Goal: Task Accomplishment & Management: Manage account settings

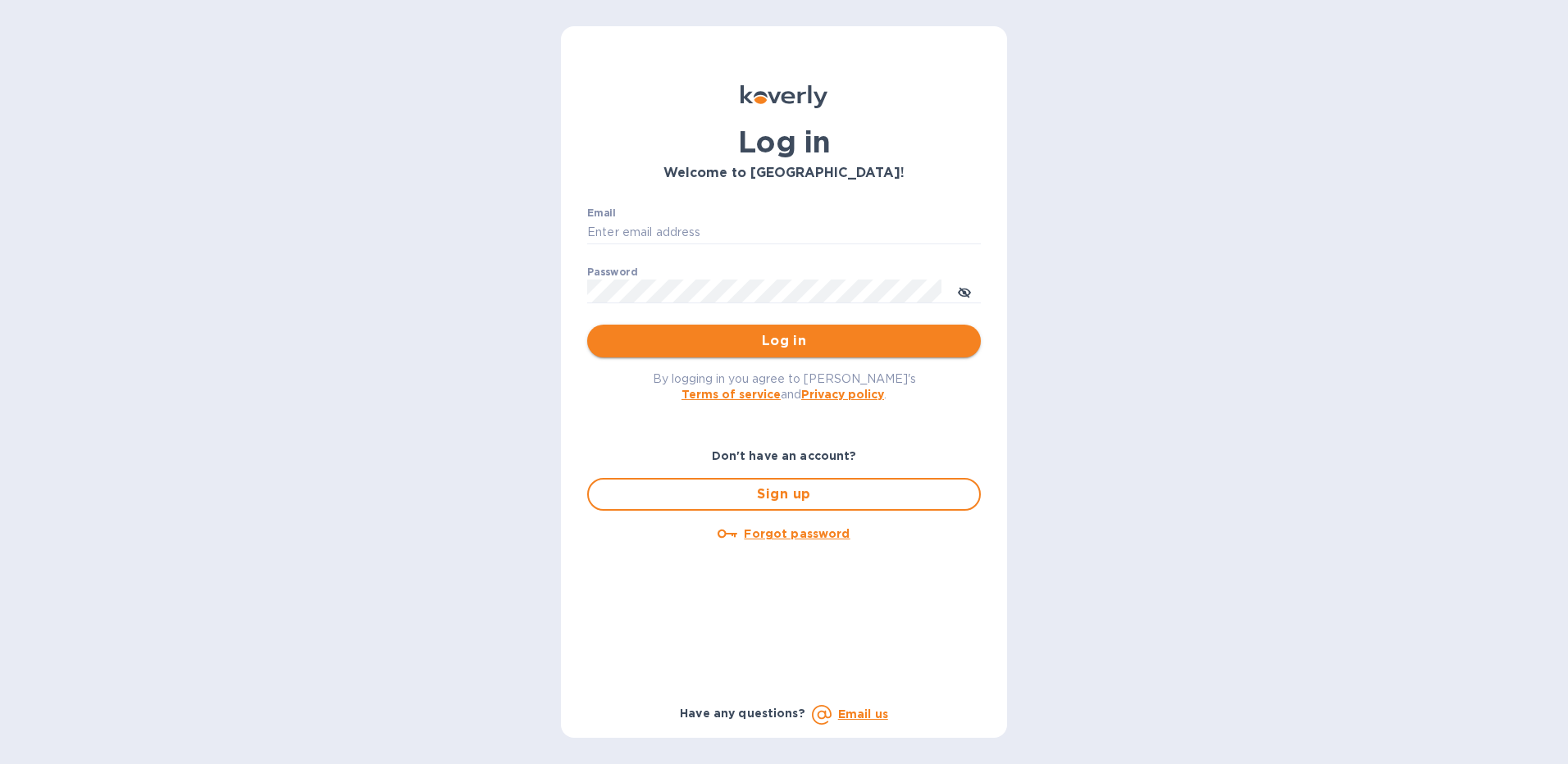
type input "[EMAIL_ADDRESS][DOMAIN_NAME]"
click at [746, 331] on span "Log in" at bounding box center [784, 341] width 367 height 20
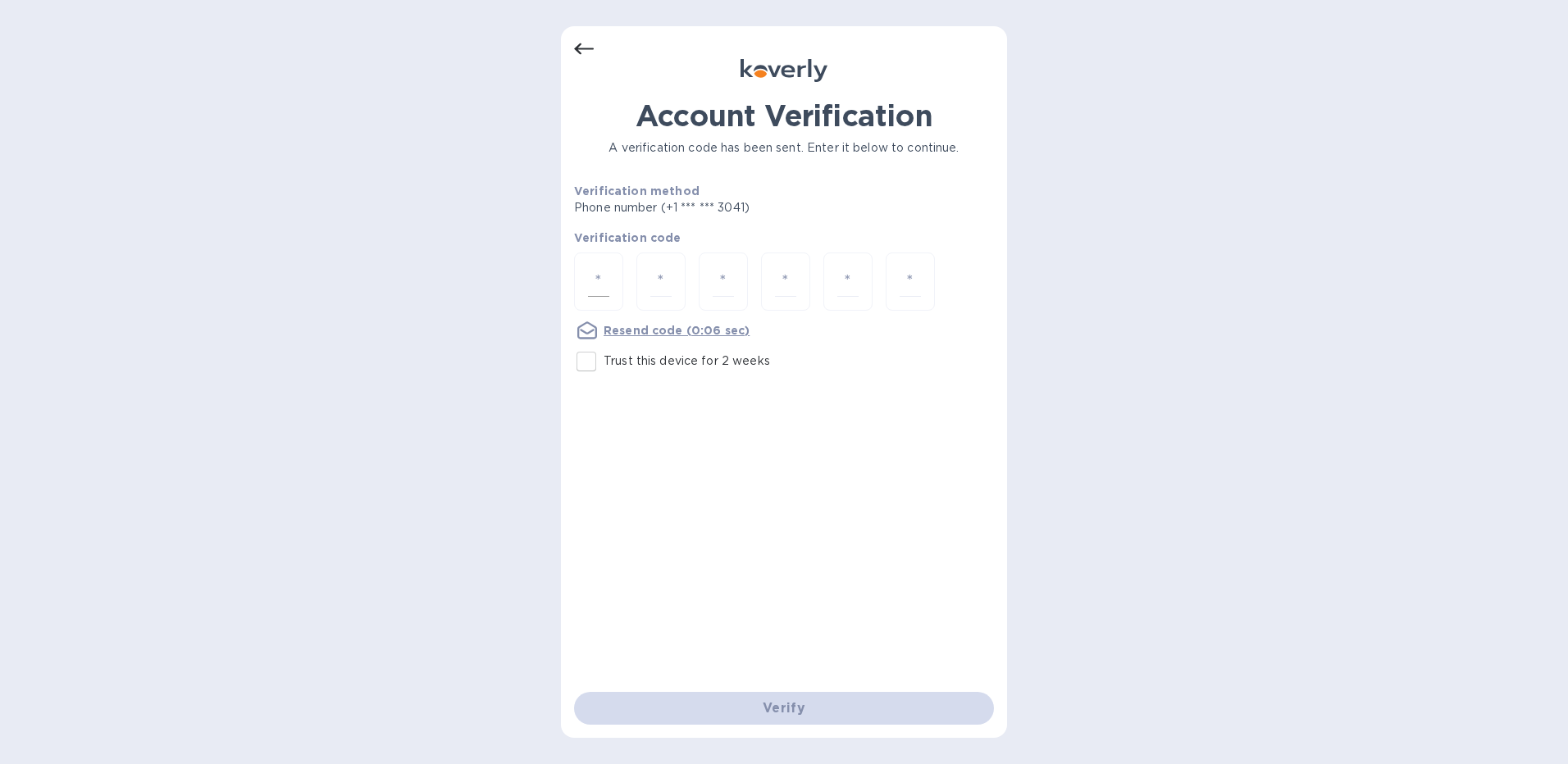
click at [582, 282] on div at bounding box center [599, 281] width 49 height 58
type input "5"
type input "8"
type input "1"
type input "6"
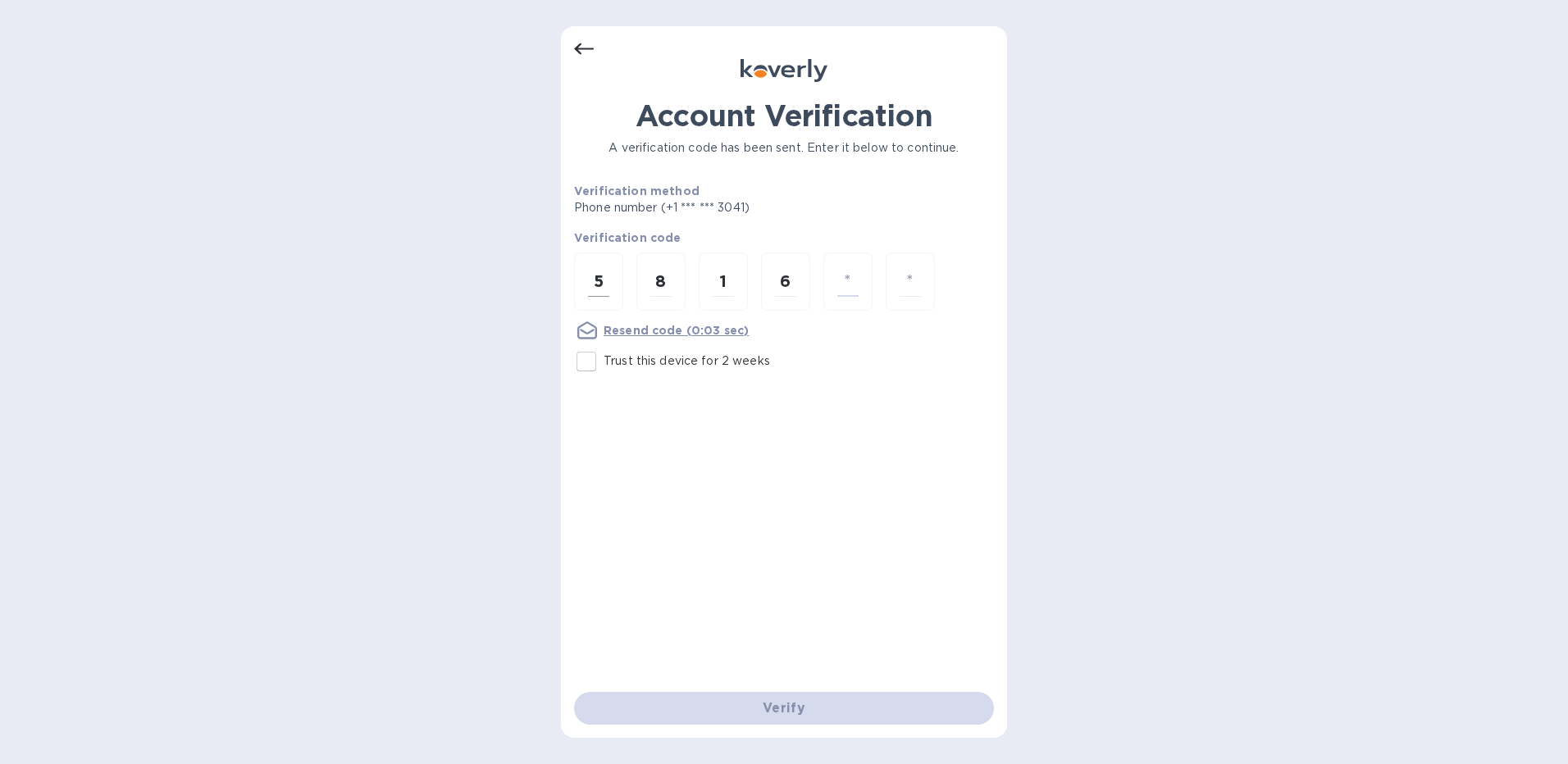
type input "2"
type input "6"
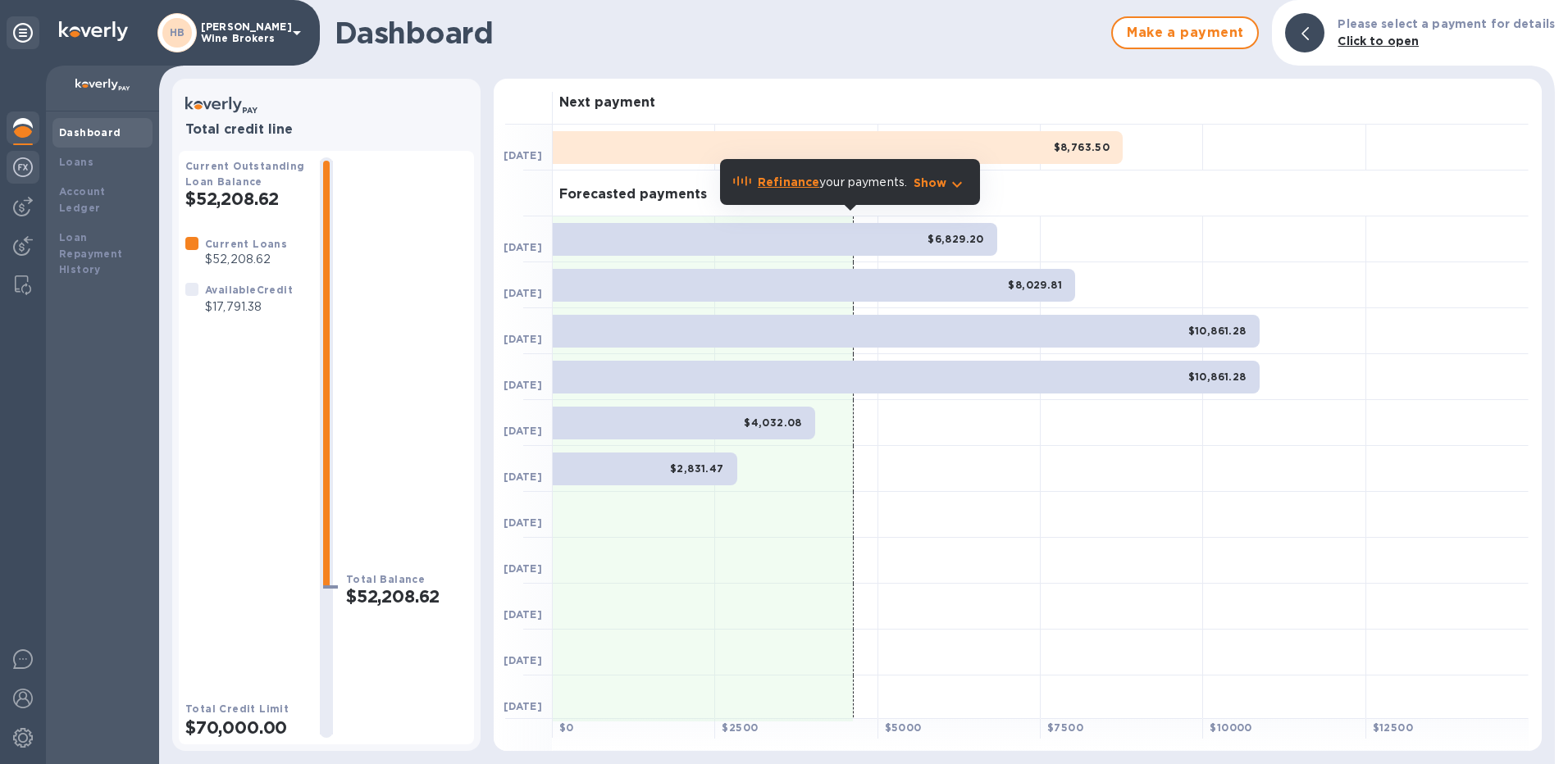
click at [19, 168] on img at bounding box center [23, 167] width 20 height 20
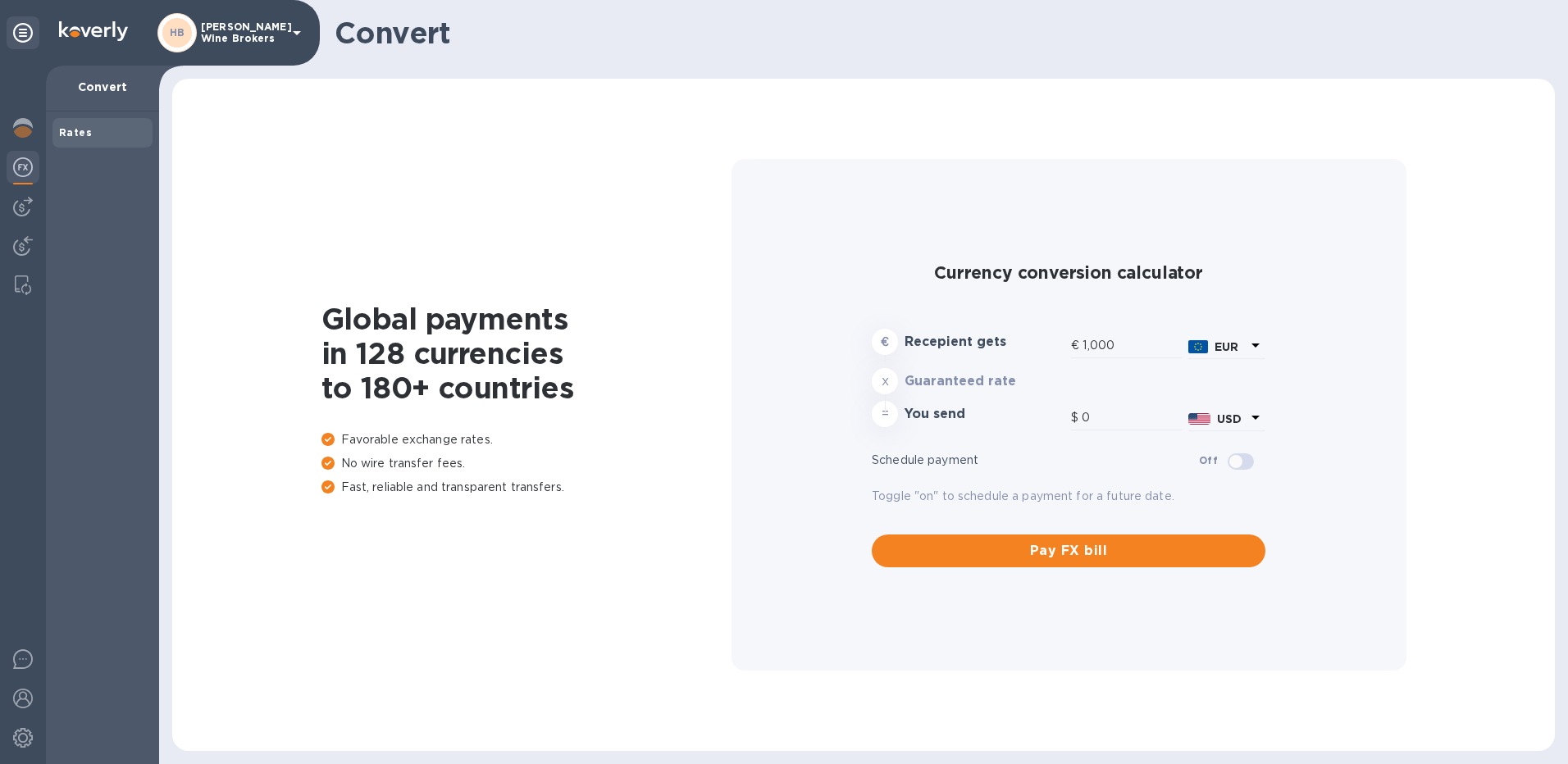
type input "1,182.96"
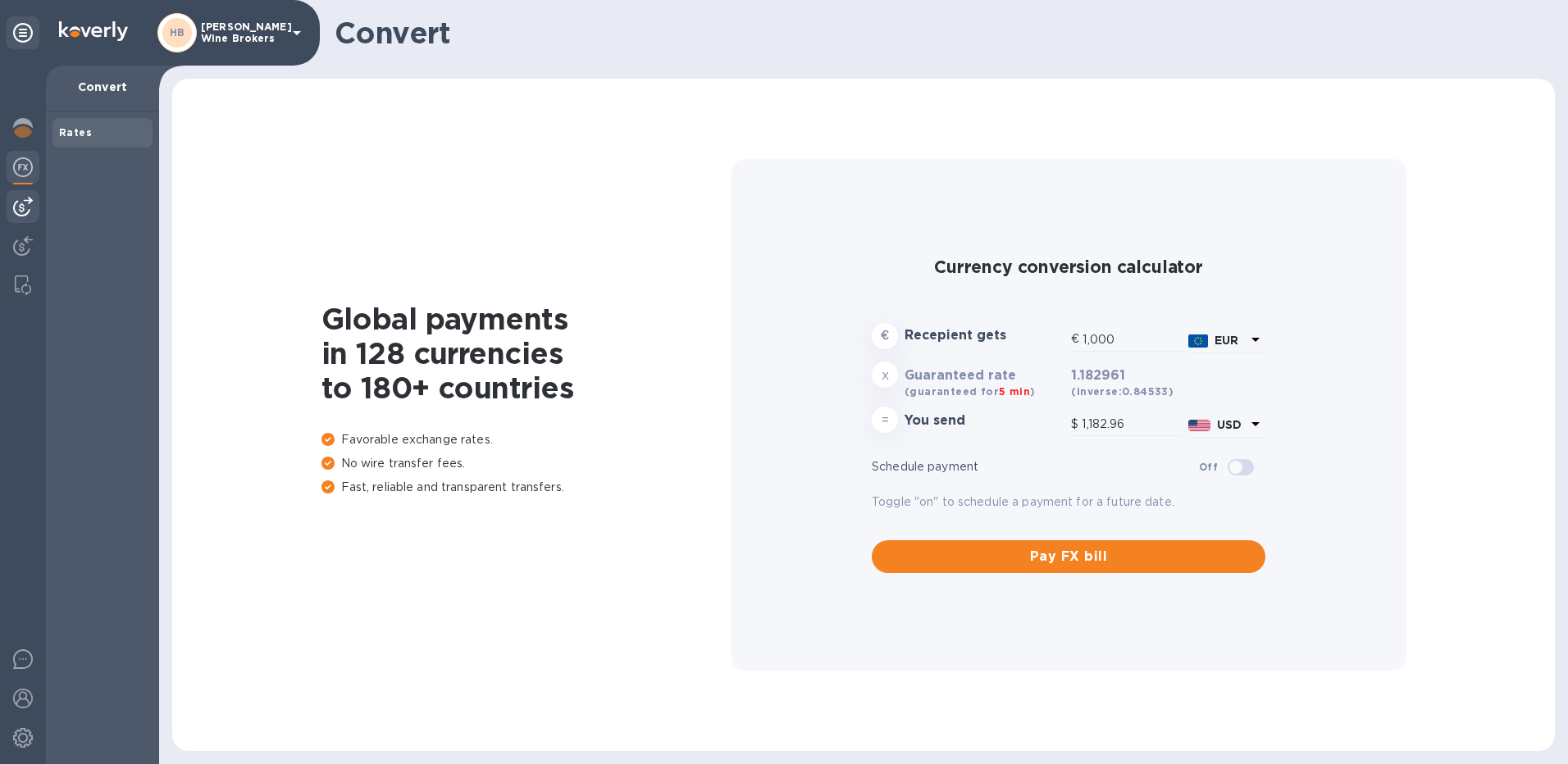
click at [20, 206] on img at bounding box center [23, 207] width 20 height 20
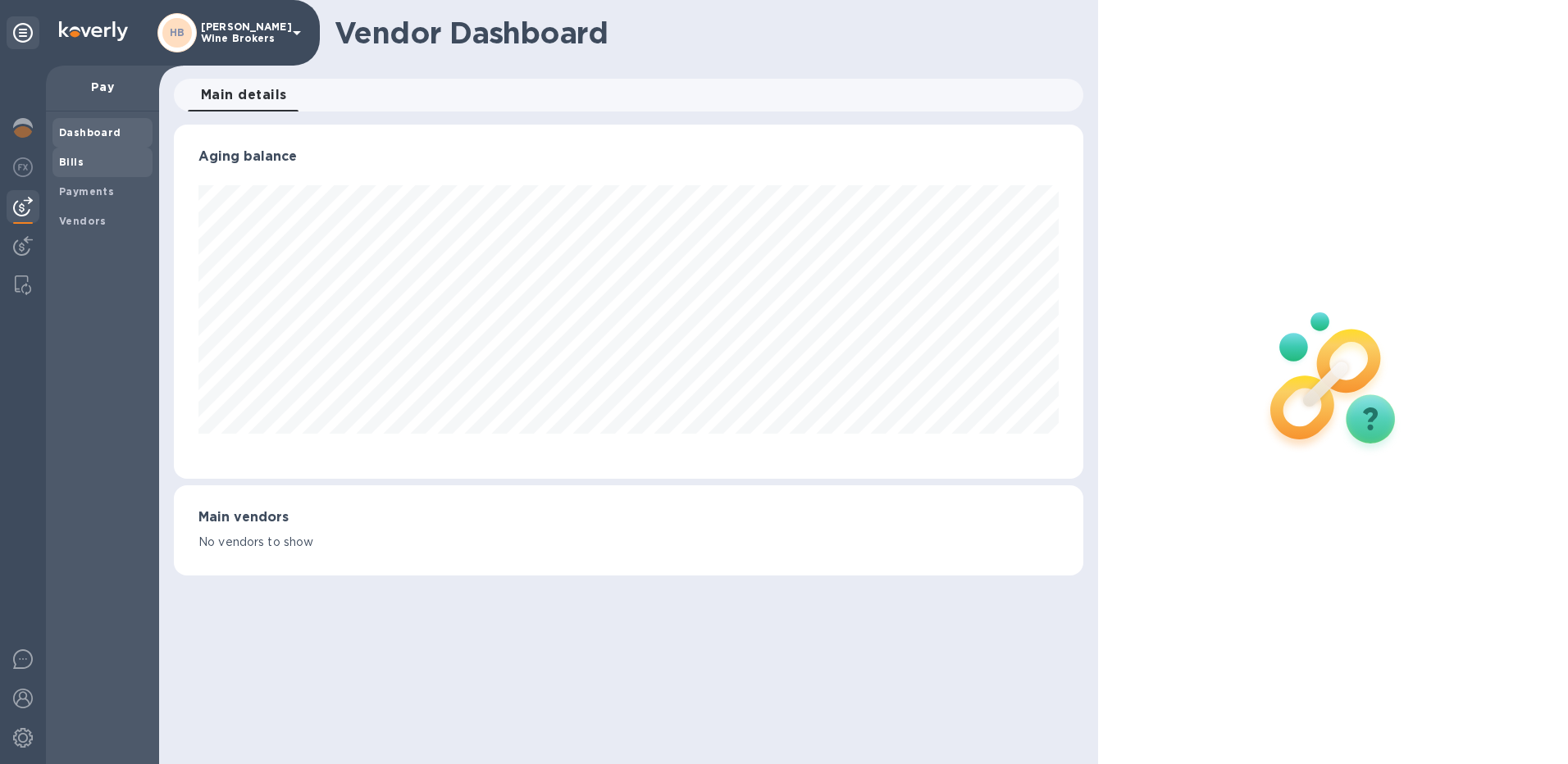
scroll to position [354, 910]
click at [68, 164] on b "Bills" at bounding box center [71, 161] width 25 height 12
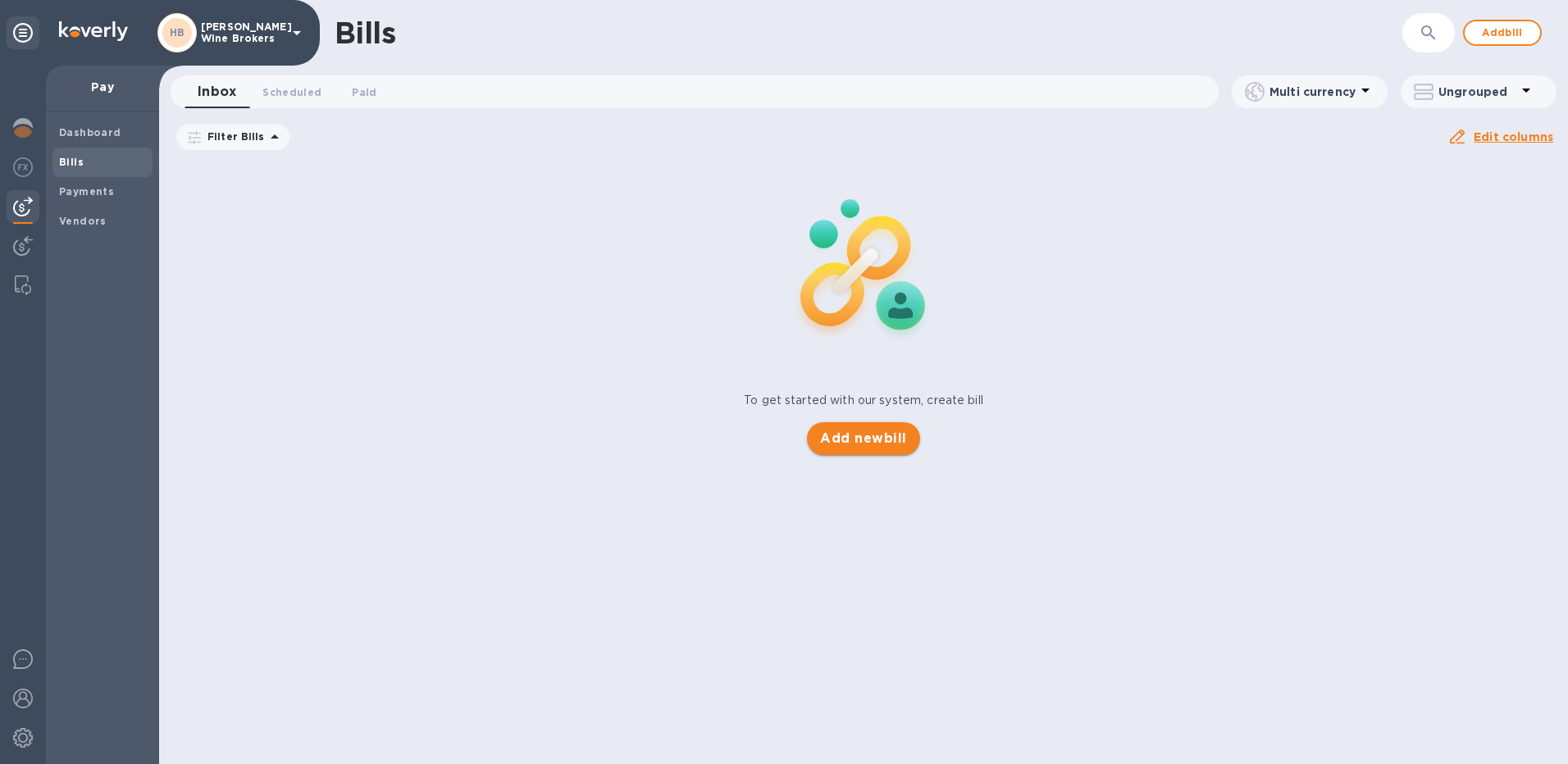
click at [859, 439] on span "Add new bill" at bounding box center [863, 439] width 86 height 20
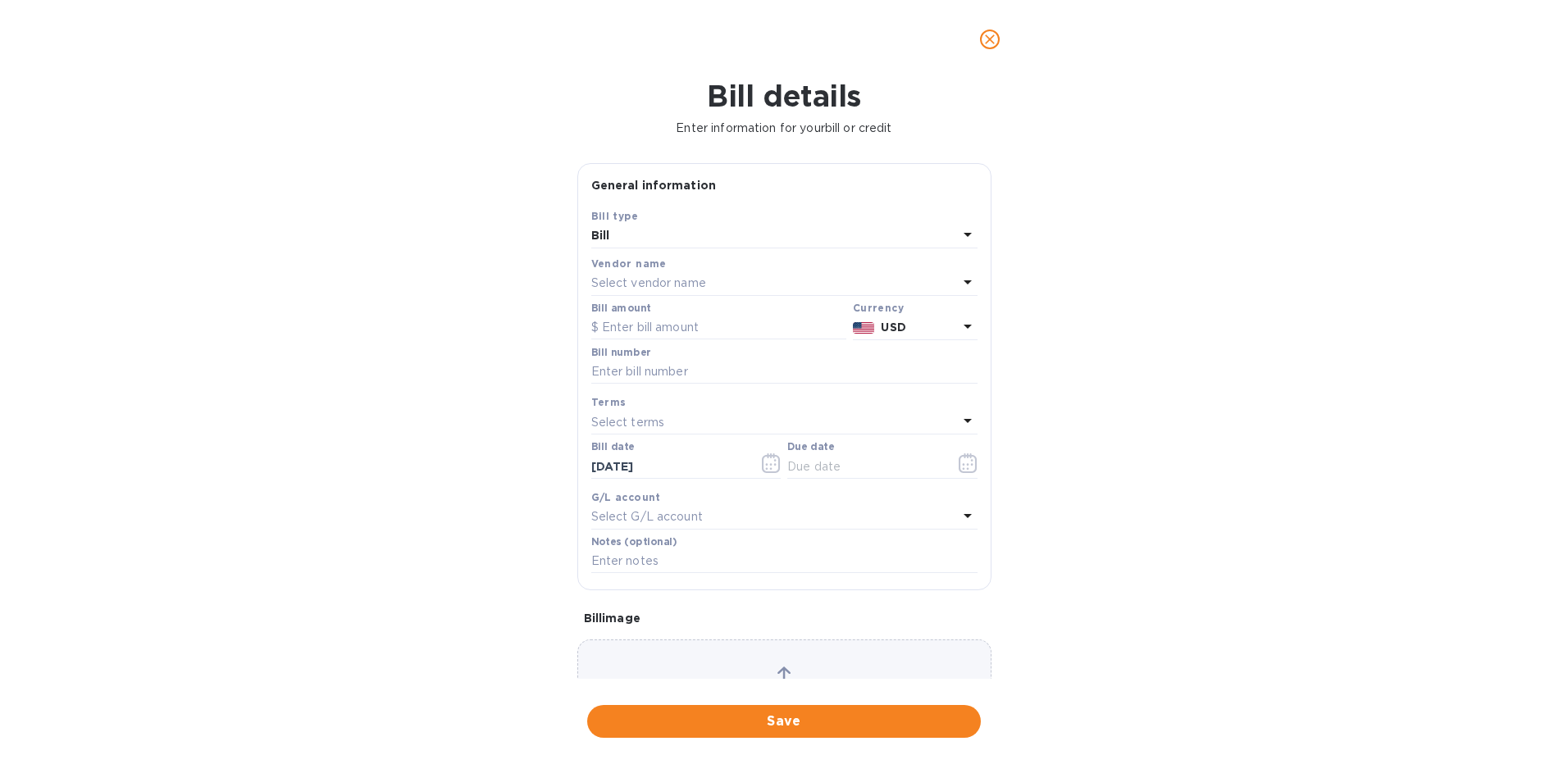
click at [714, 272] on div "Select vendor name" at bounding box center [774, 284] width 367 height 23
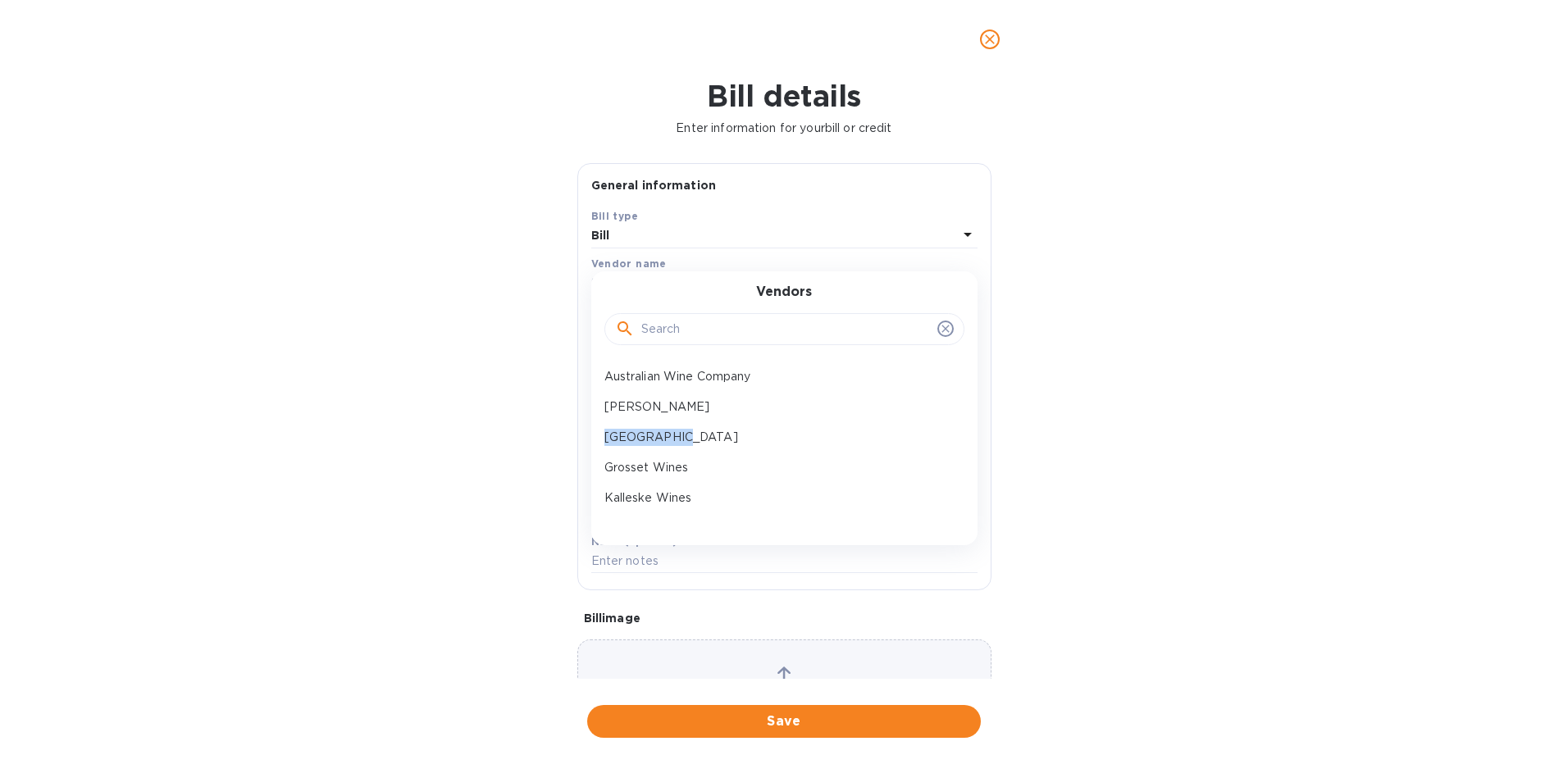
drag, startPoint x: 950, startPoint y: 403, endPoint x: 950, endPoint y: 433, distance: 30.0
click at [950, 433] on div "Australian Wine Company Brash [PERSON_NAME] Forest Hill Grosset Wines Kalleske …" at bounding box center [777, 440] width 373 height 157
click at [717, 424] on div "[PERSON_NAME] Wines Pty Ltd" at bounding box center [777, 434] width 360 height 30
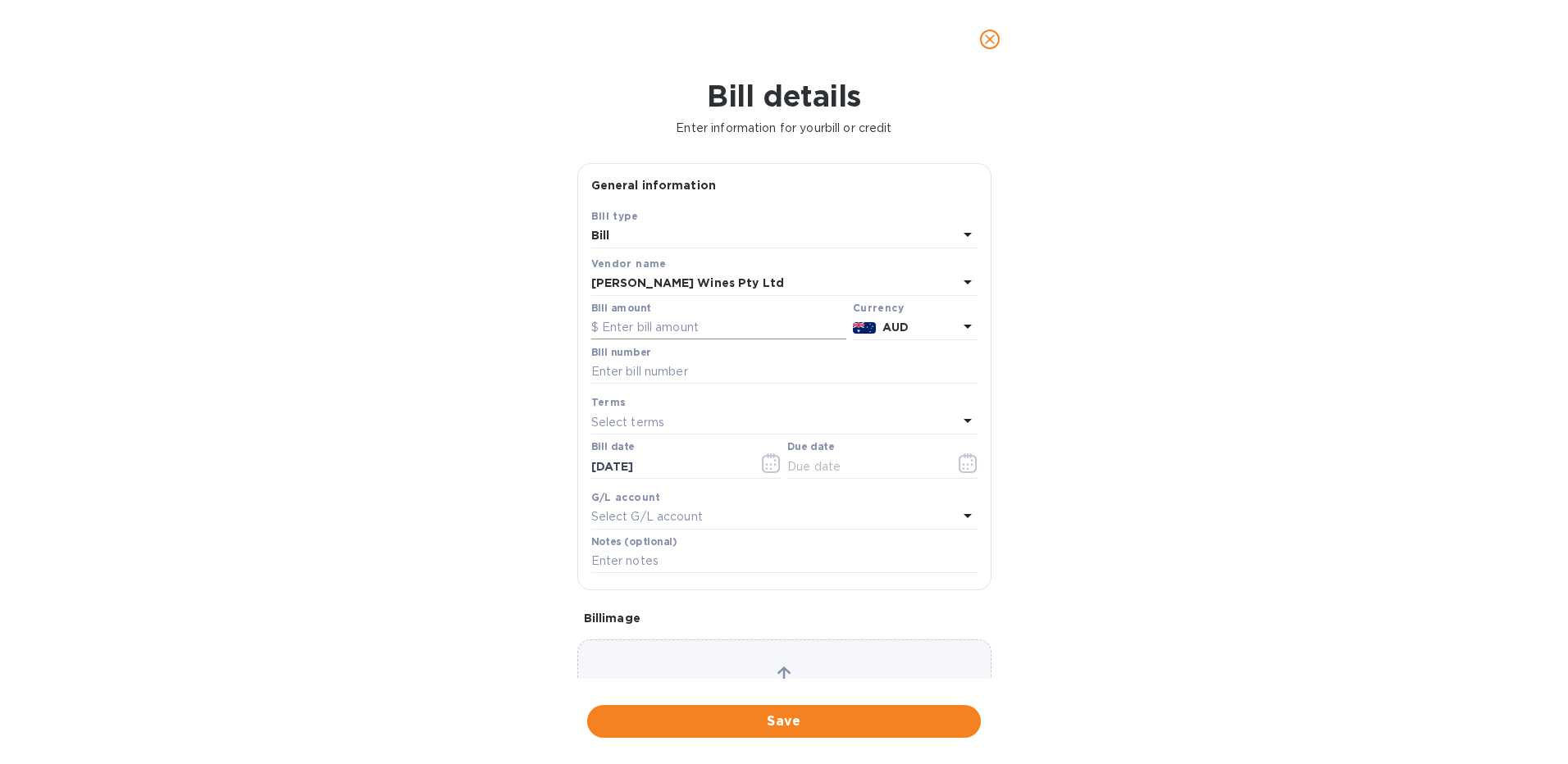
click at [646, 327] on input "text" at bounding box center [718, 328] width 255 height 25
type input "10,069.90"
click at [765, 723] on span "Save" at bounding box center [784, 721] width 367 height 20
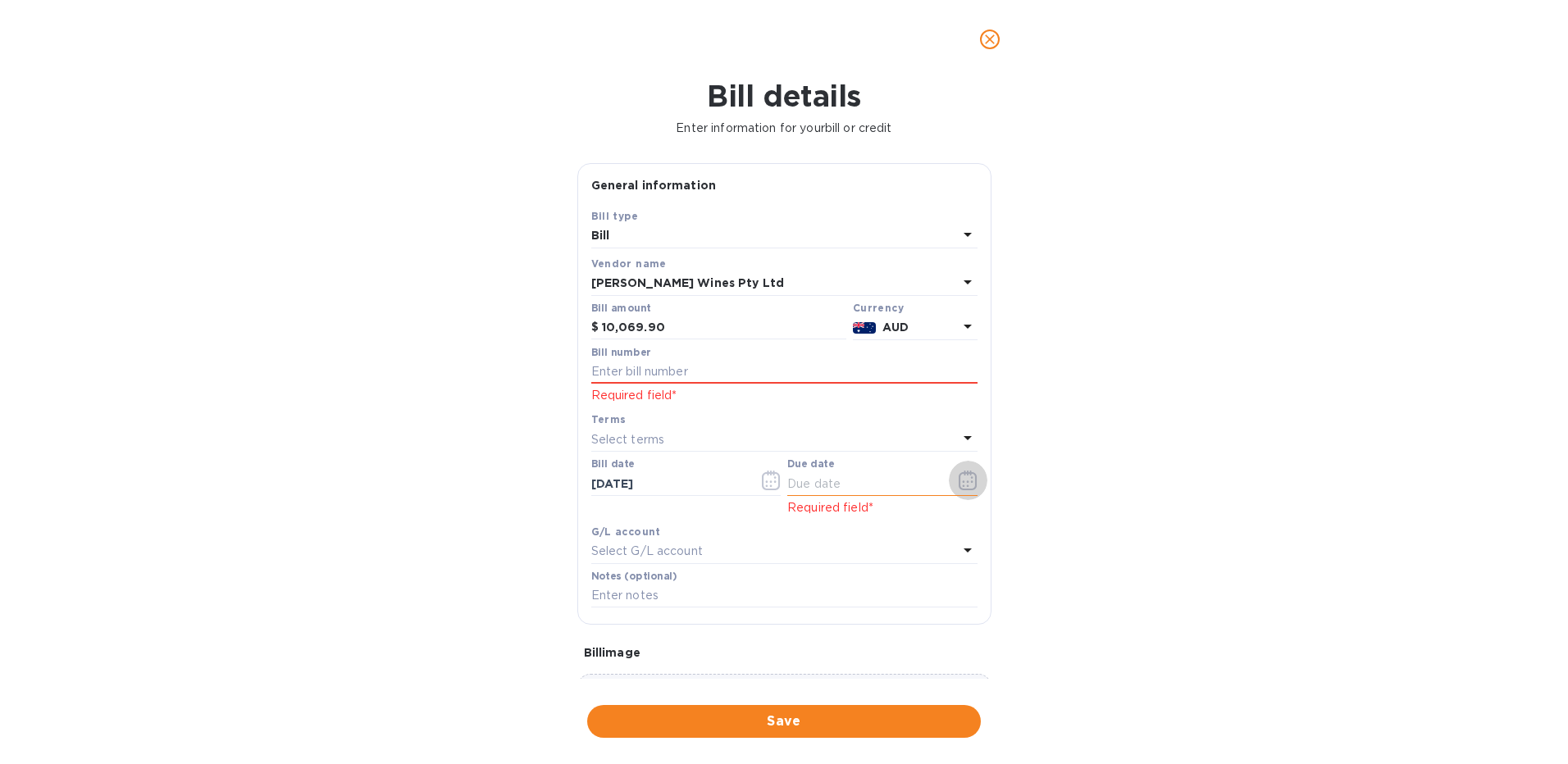
click at [972, 483] on button "button" at bounding box center [968, 480] width 39 height 39
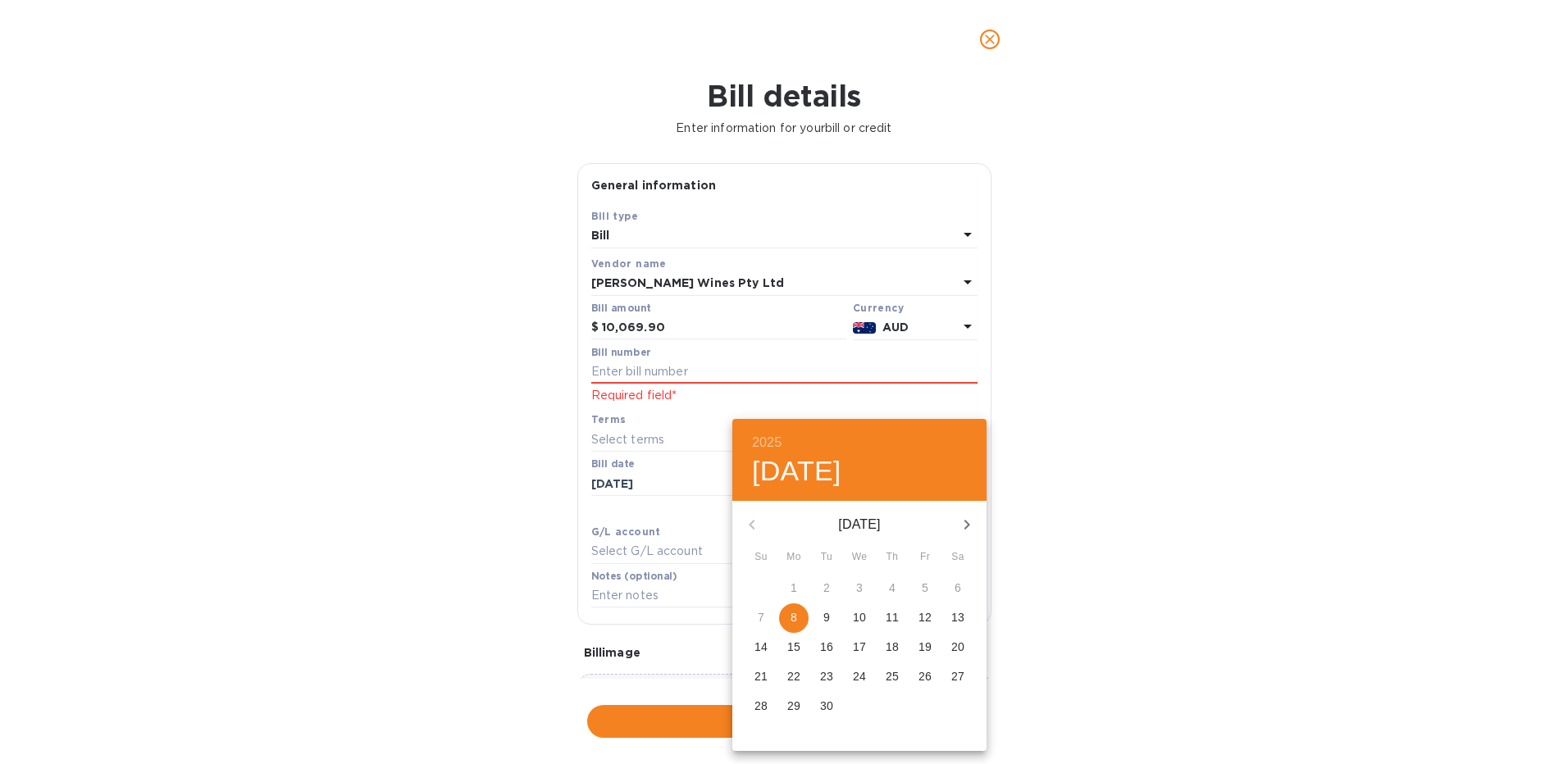
click at [819, 617] on span "9" at bounding box center [827, 617] width 30 height 16
type input "[DATE]"
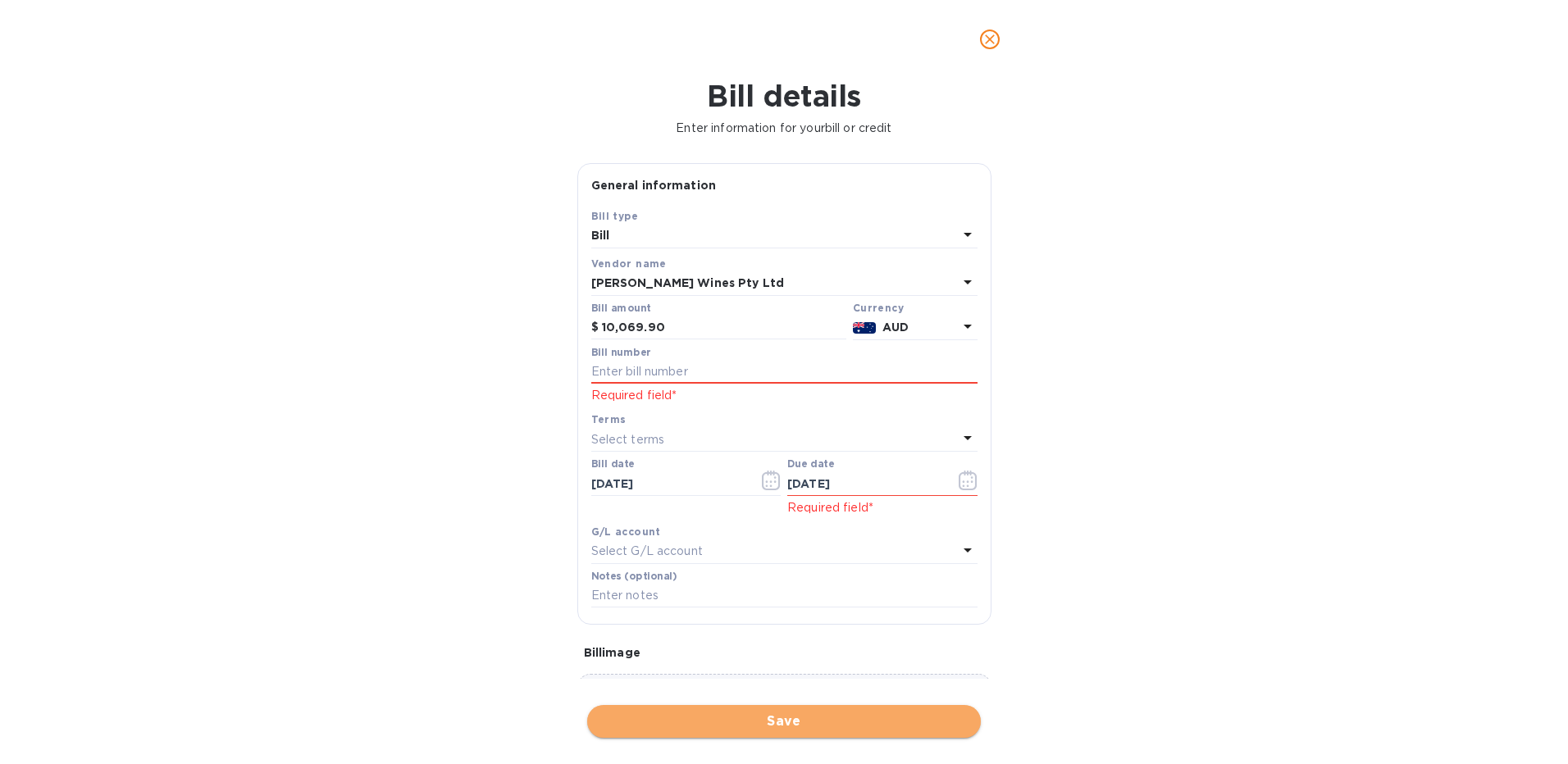
click at [793, 723] on span "Save" at bounding box center [784, 721] width 367 height 20
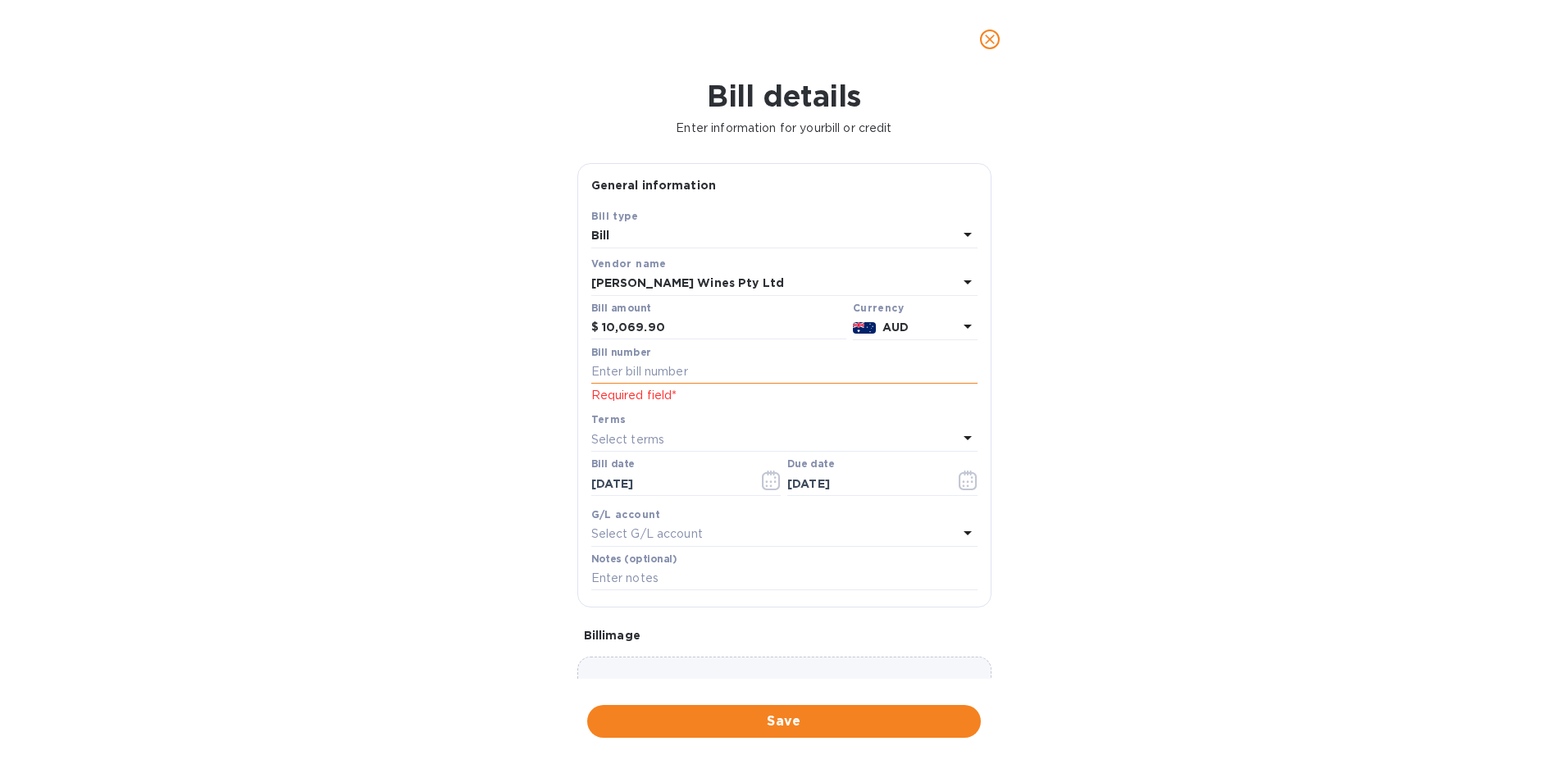
click at [624, 366] on input "text" at bounding box center [784, 372] width 386 height 25
type input "246937"
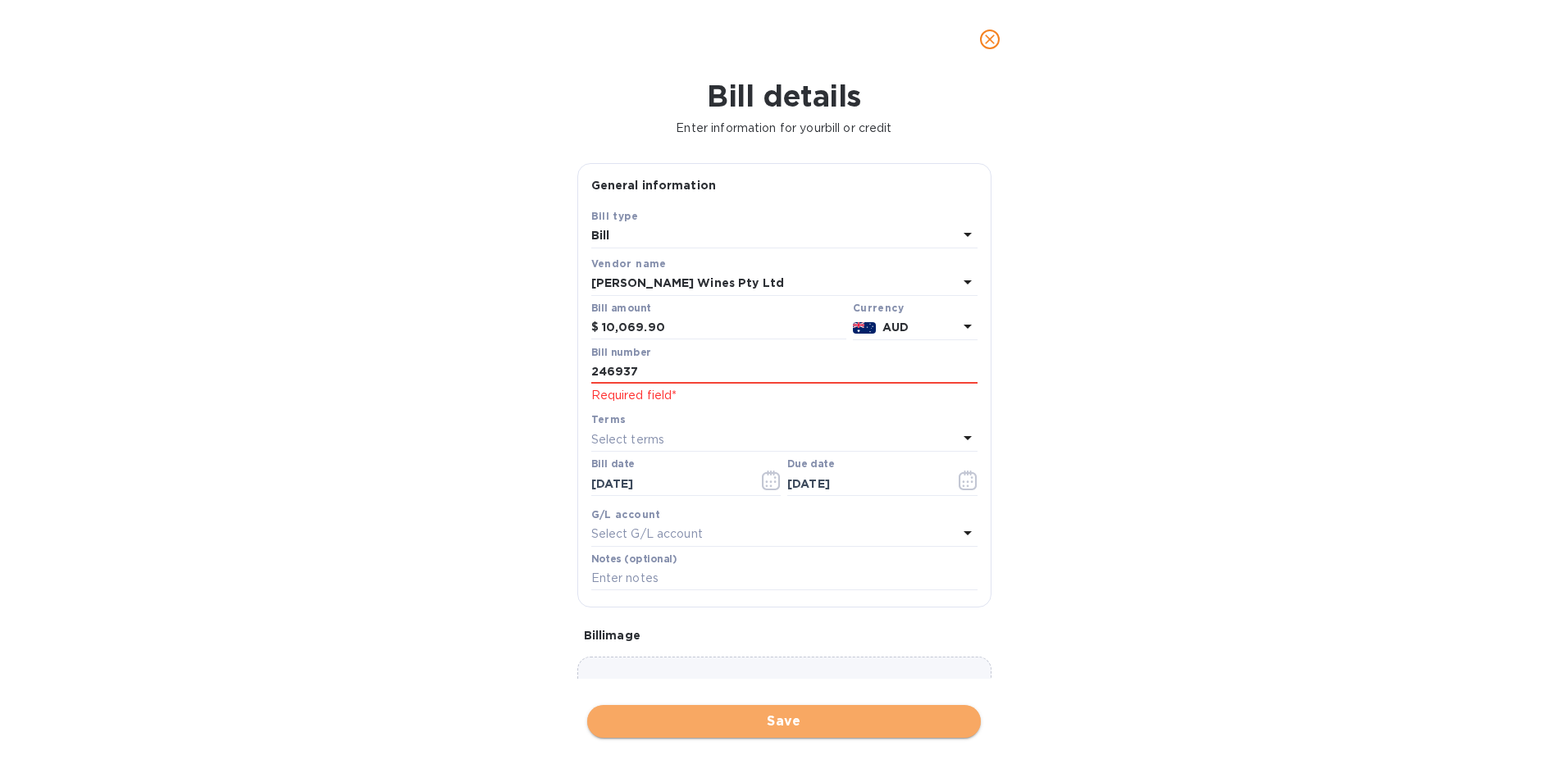
click at [773, 722] on span "Save" at bounding box center [784, 721] width 367 height 20
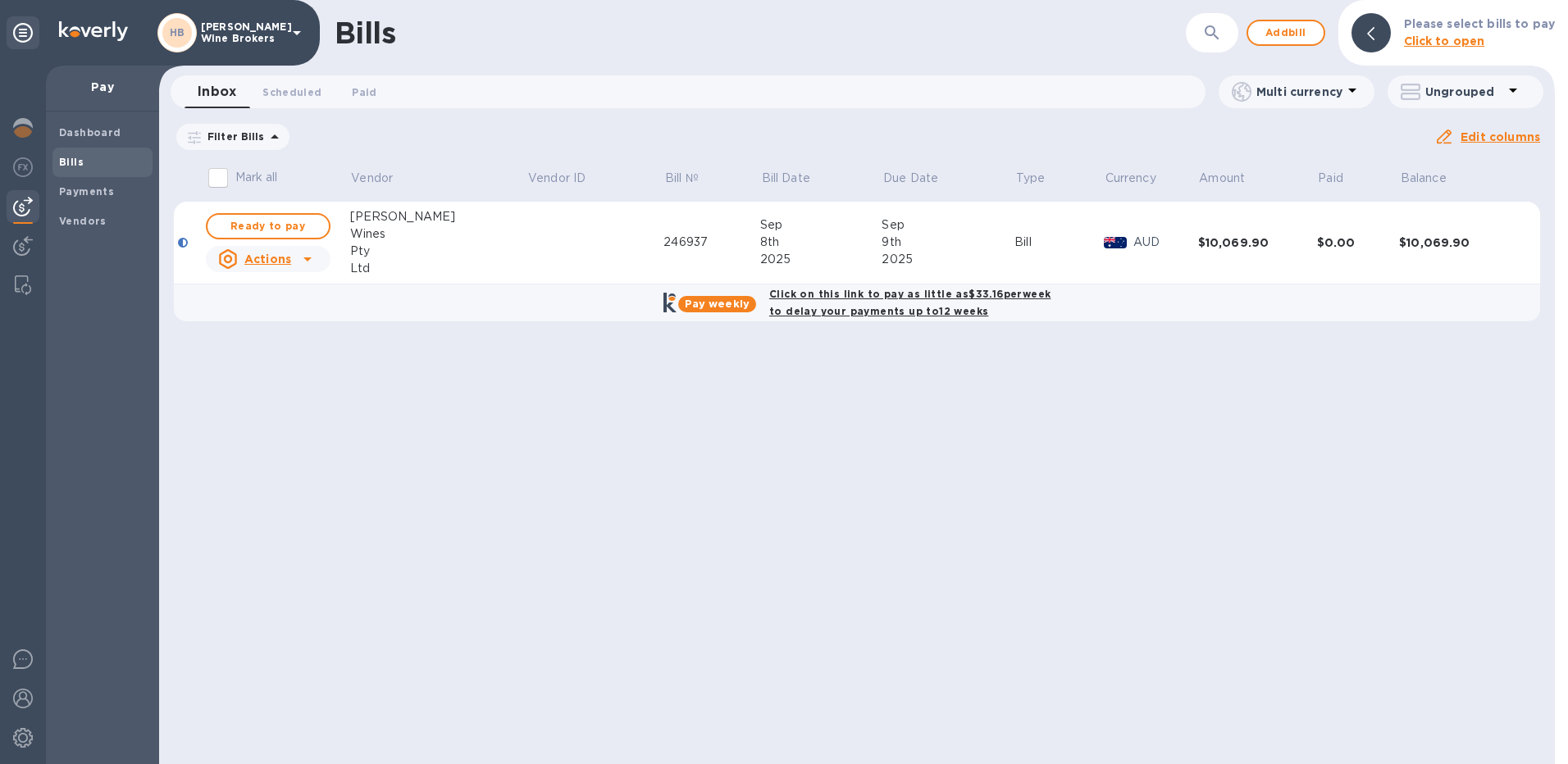
click at [873, 306] on b "Click on this link to pay as little as $33.16 per week to delay your payments u…" at bounding box center [909, 302] width 281 height 30
click at [823, 299] on b "Click on this link to pay as little as $33.16 per week to delay your payments u…" at bounding box center [909, 302] width 281 height 30
checkbox input "true"
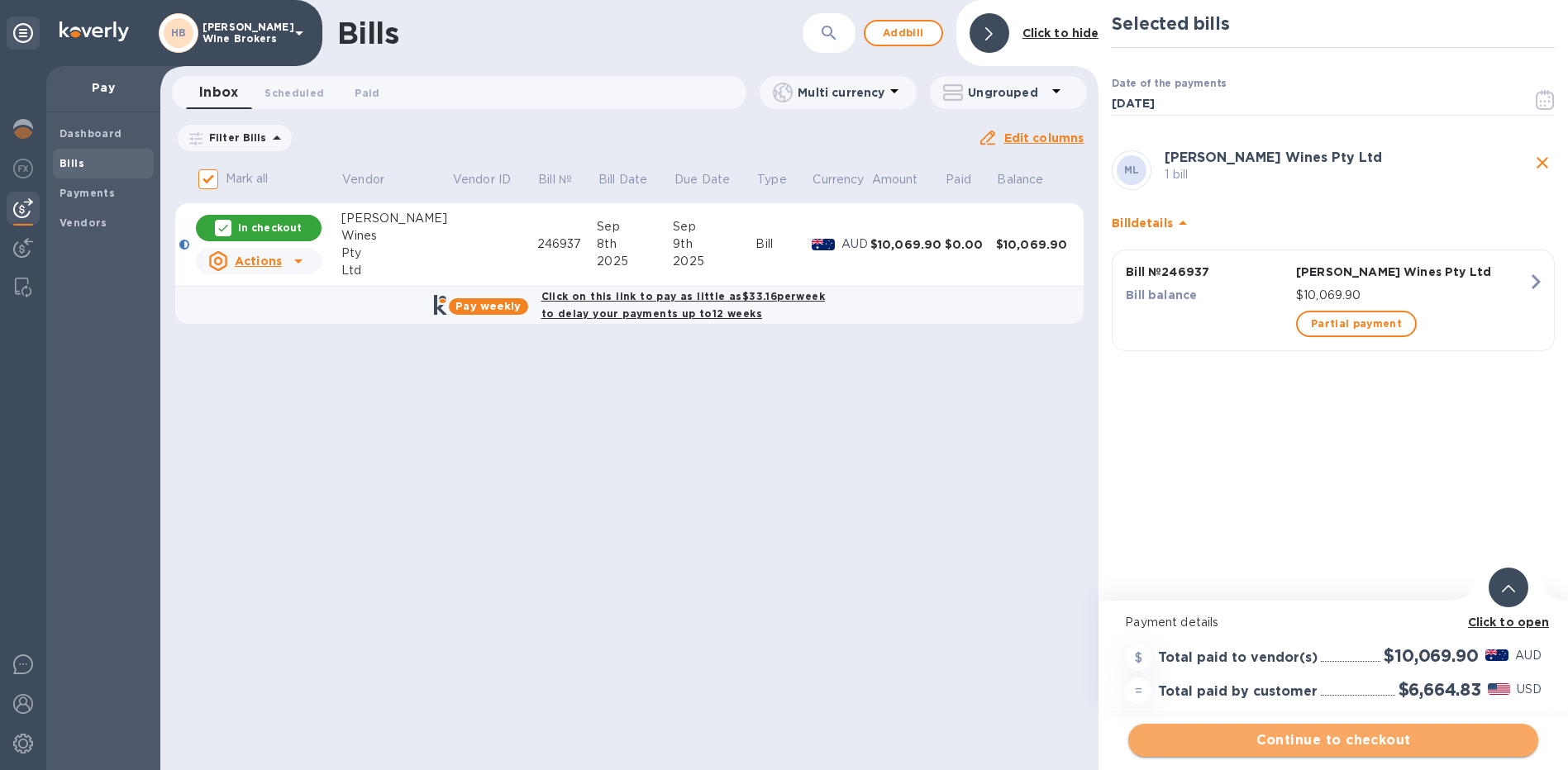
click at [1299, 739] on span "Continue to checkout" at bounding box center [1333, 740] width 384 height 20
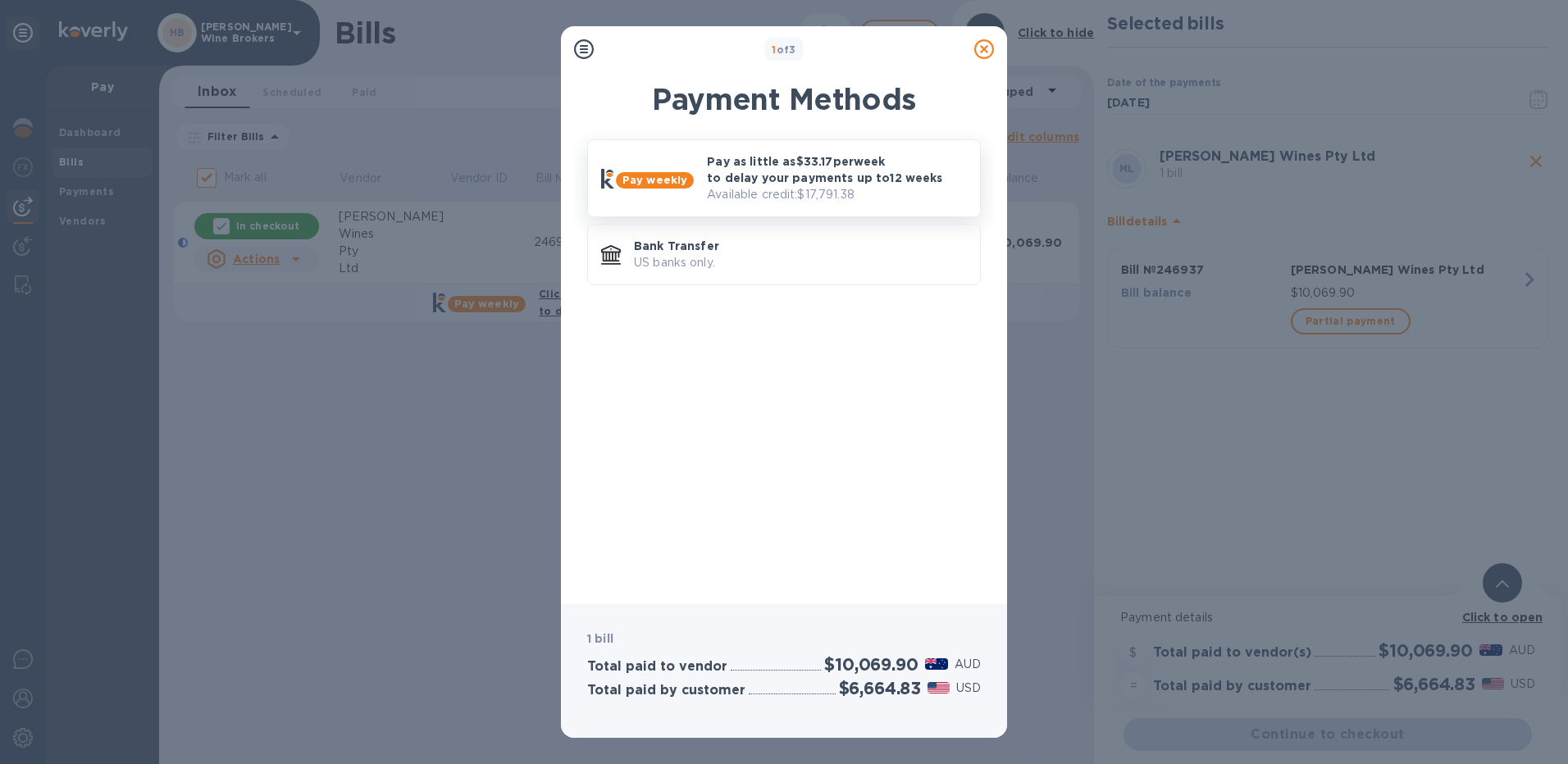
click at [786, 183] on p "Pay as little as $33.17 per week to delay your payments up to 12 weeks" at bounding box center [836, 170] width 260 height 33
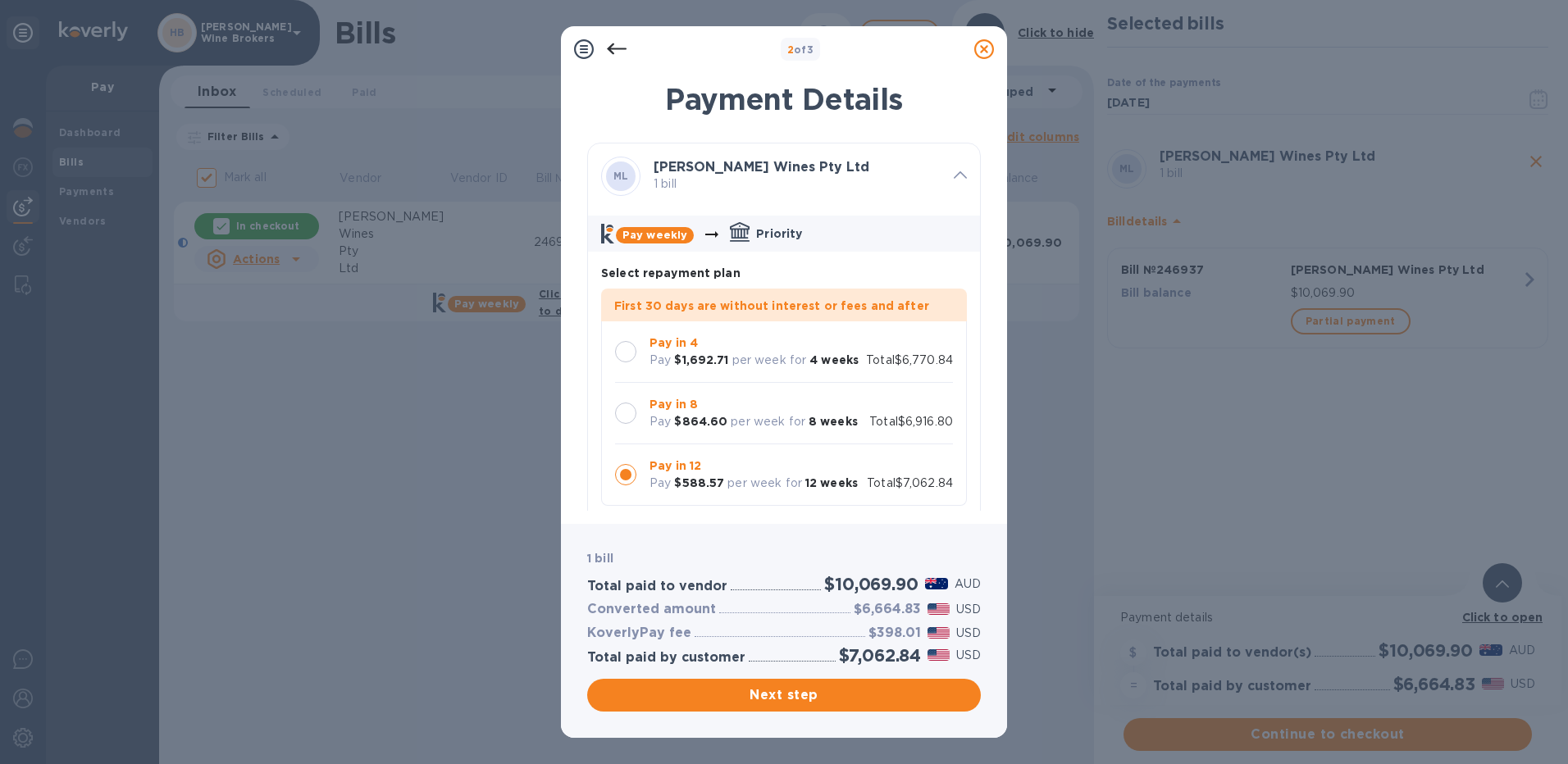
click at [630, 352] on div at bounding box center [626, 352] width 21 height 21
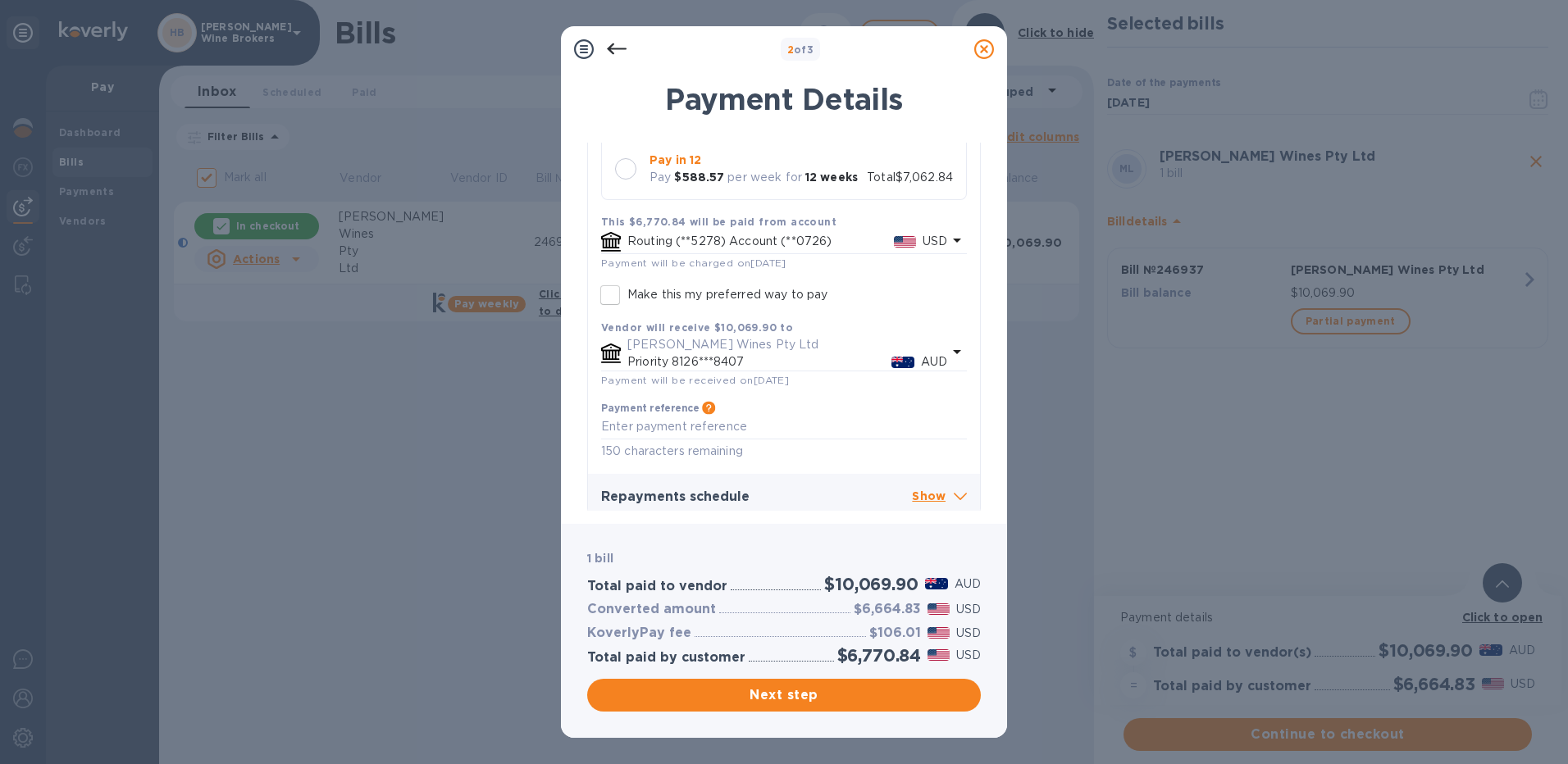
scroll to position [316, 0]
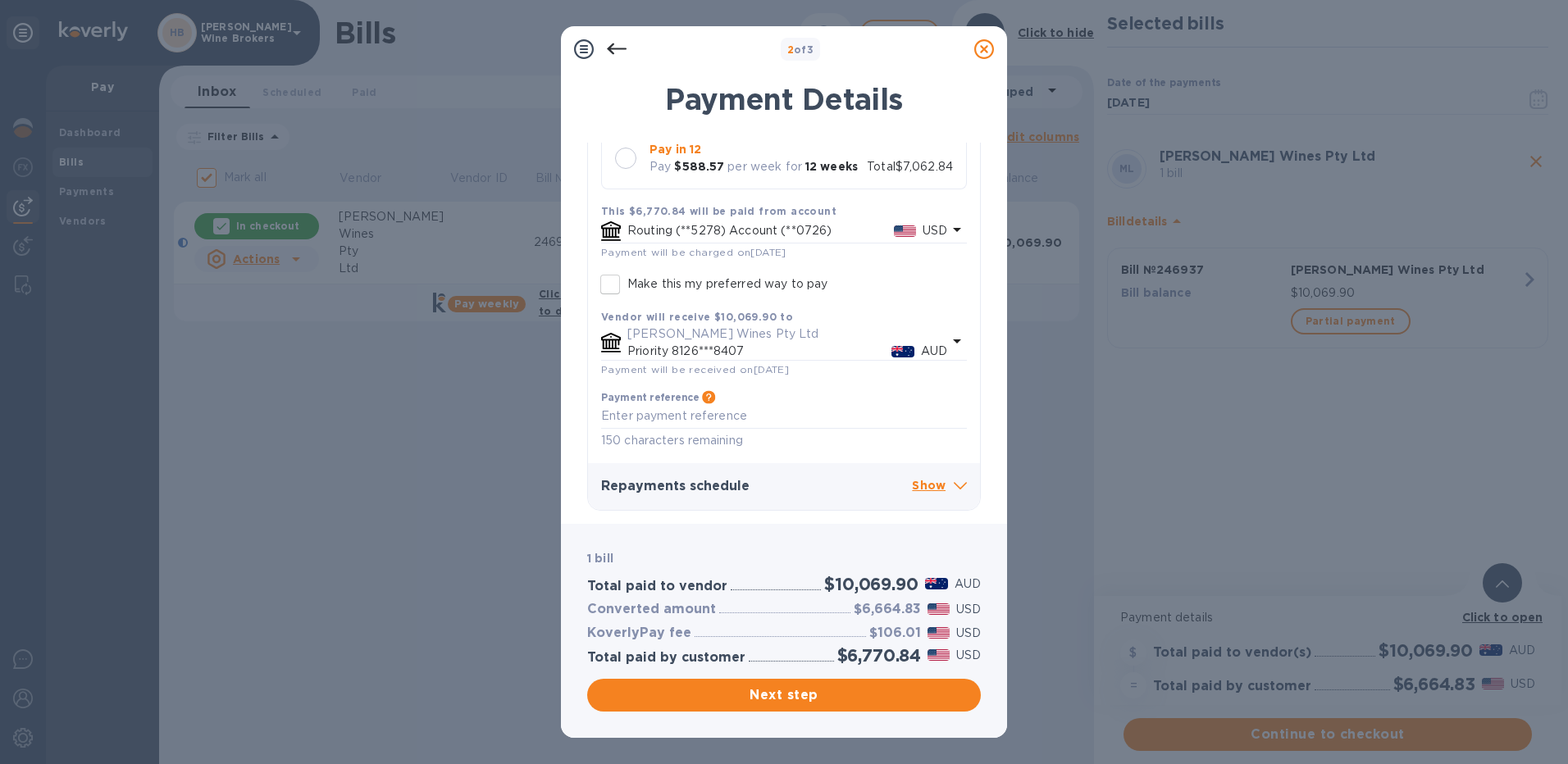
click at [937, 489] on p "Show" at bounding box center [939, 486] width 55 height 20
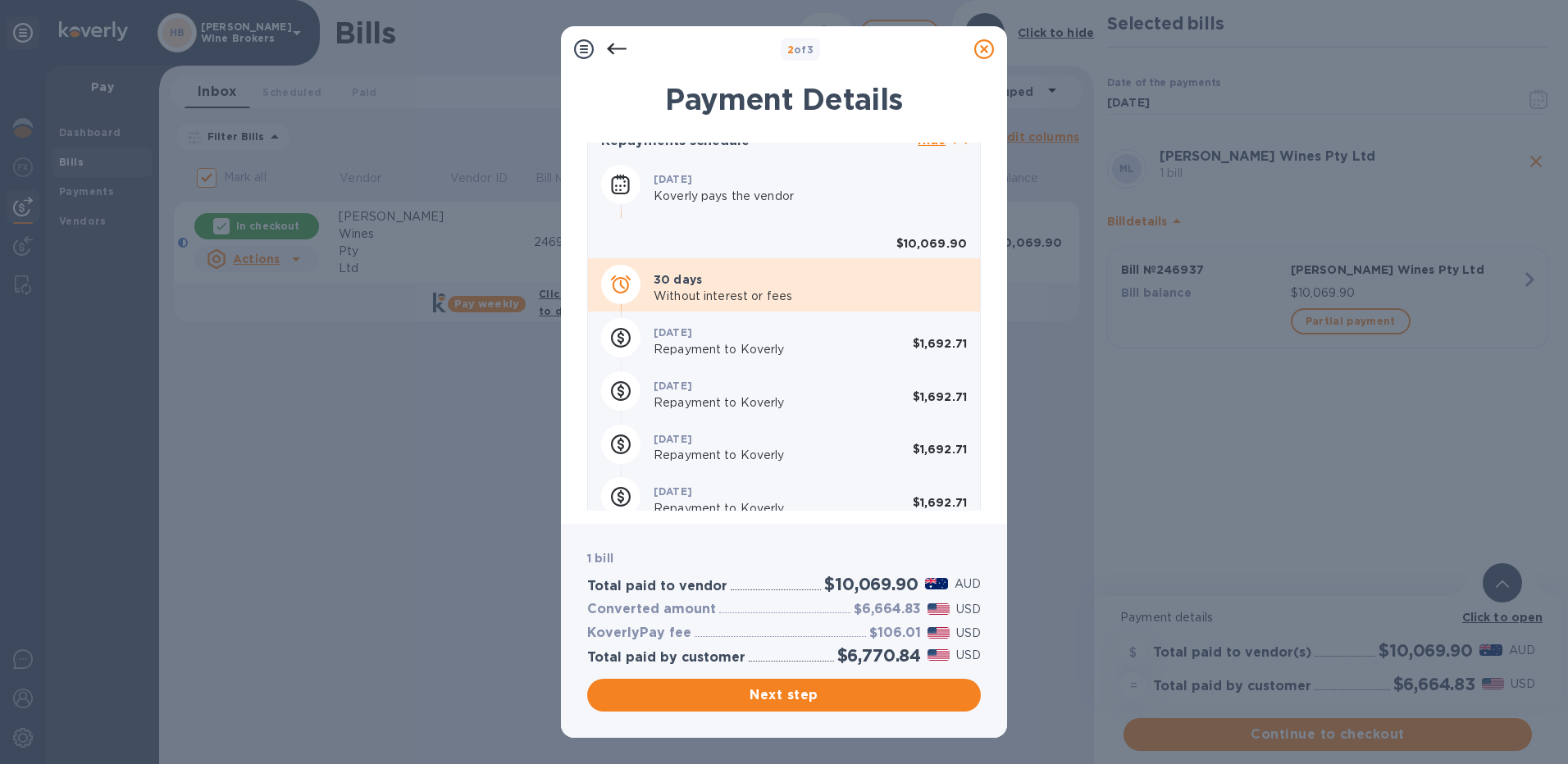
scroll to position [682, 0]
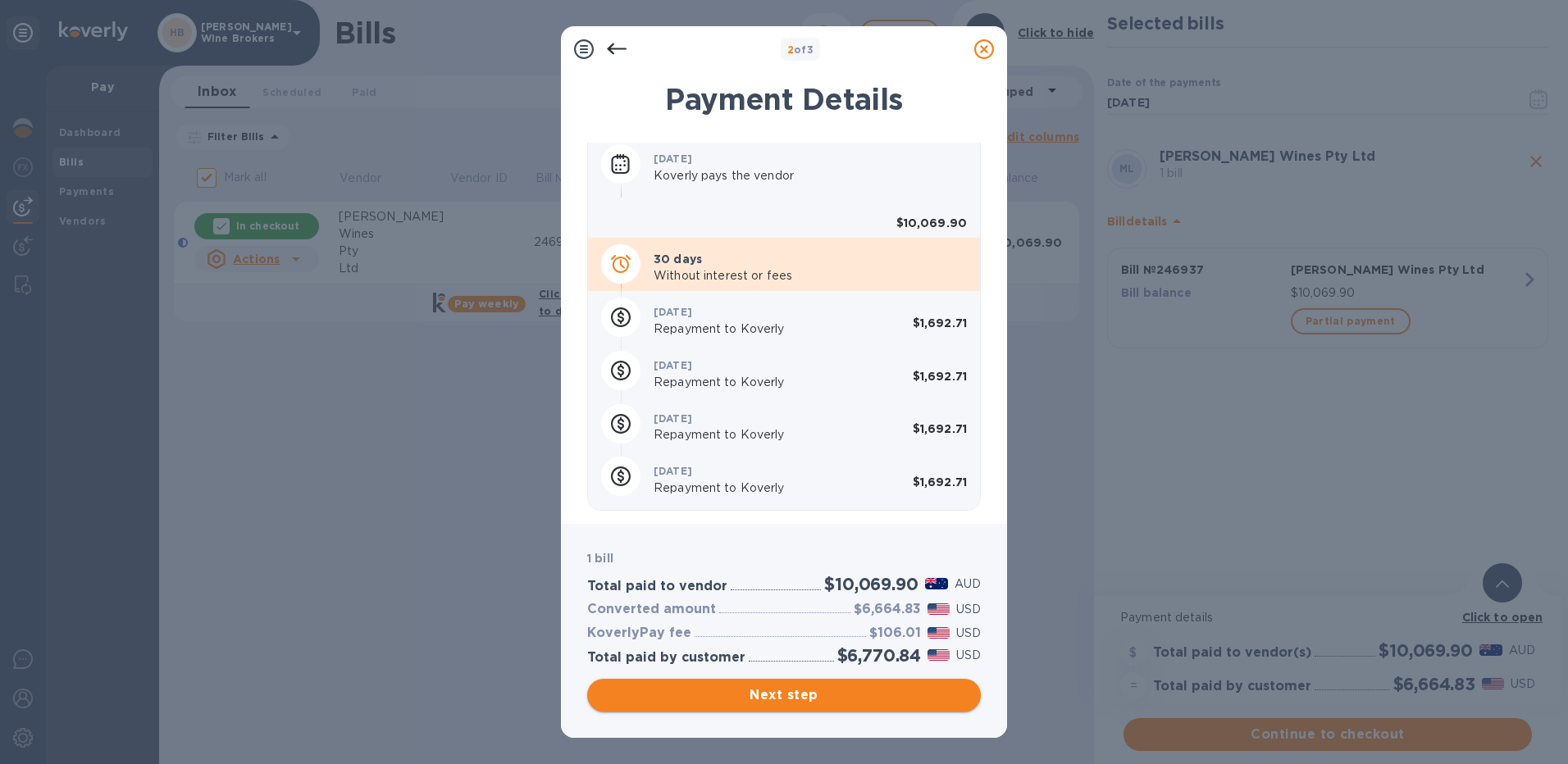
click at [828, 680] on button "Next step" at bounding box center [784, 695] width 394 height 33
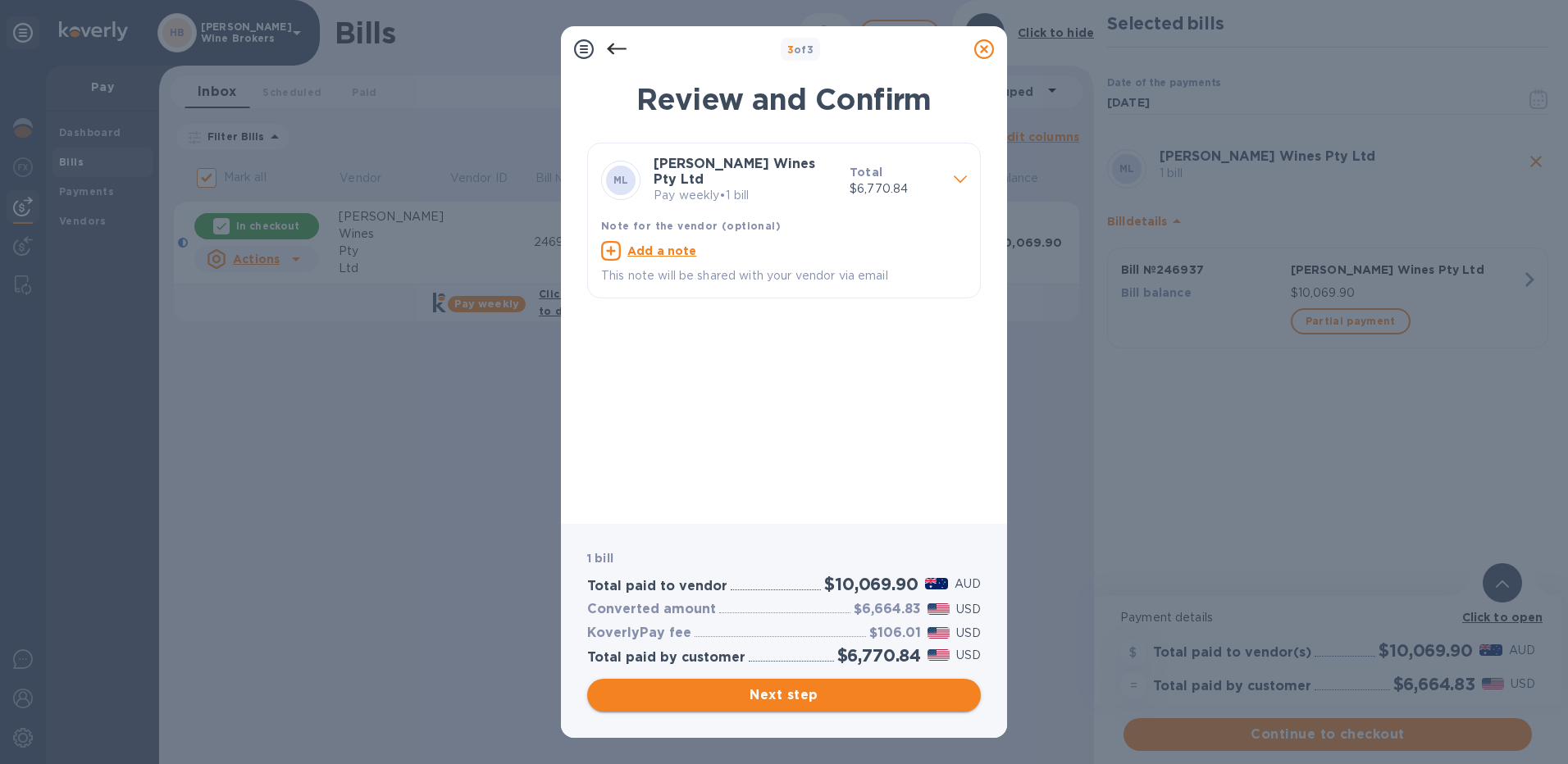
click at [800, 695] on span "Next step" at bounding box center [784, 695] width 367 height 20
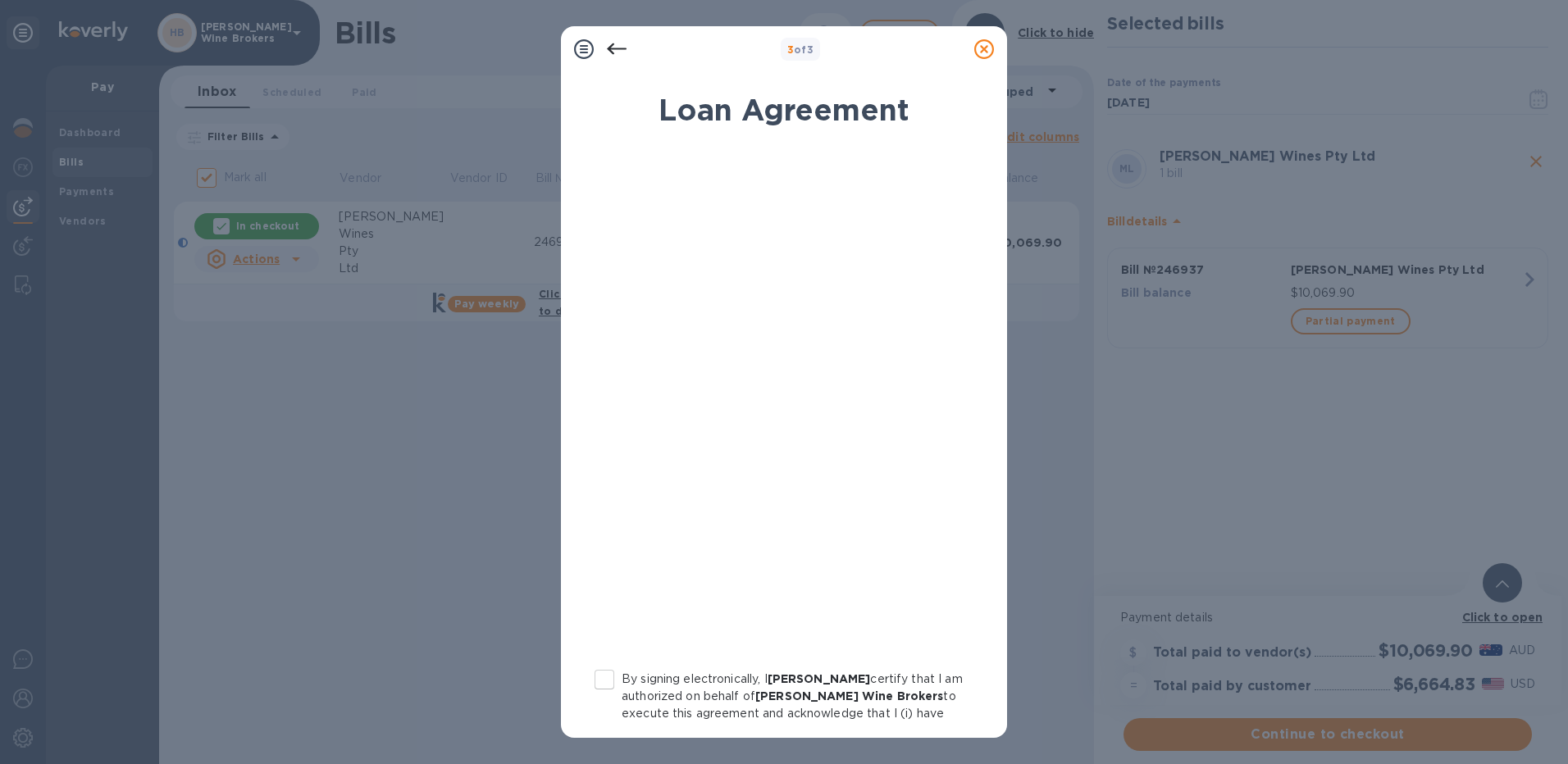
click at [613, 683] on input "By signing electronically, I [PERSON_NAME] certify that I am authorized on beha…" at bounding box center [604, 680] width 34 height 34
checkbox input "true"
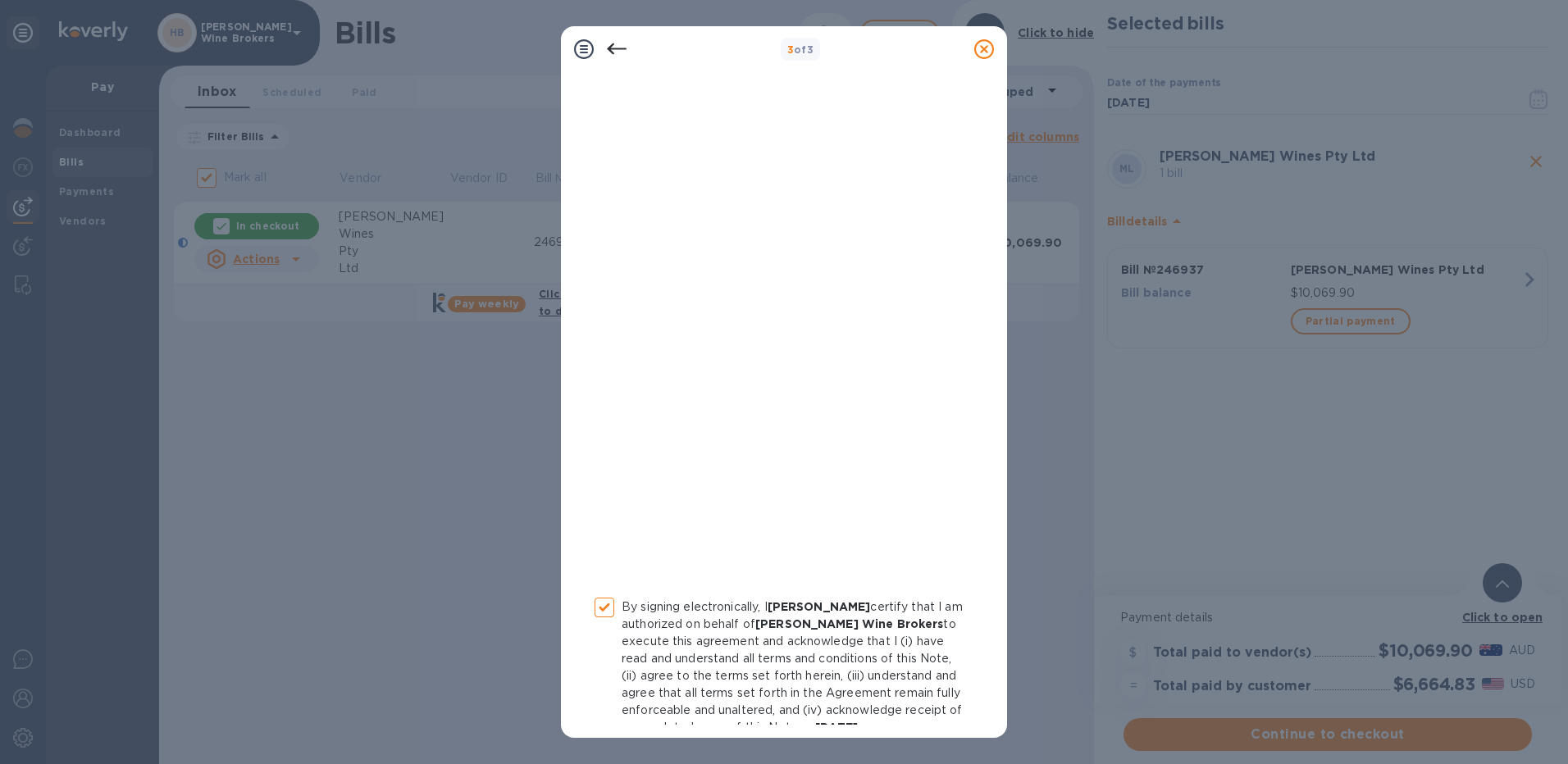
scroll to position [152, 0]
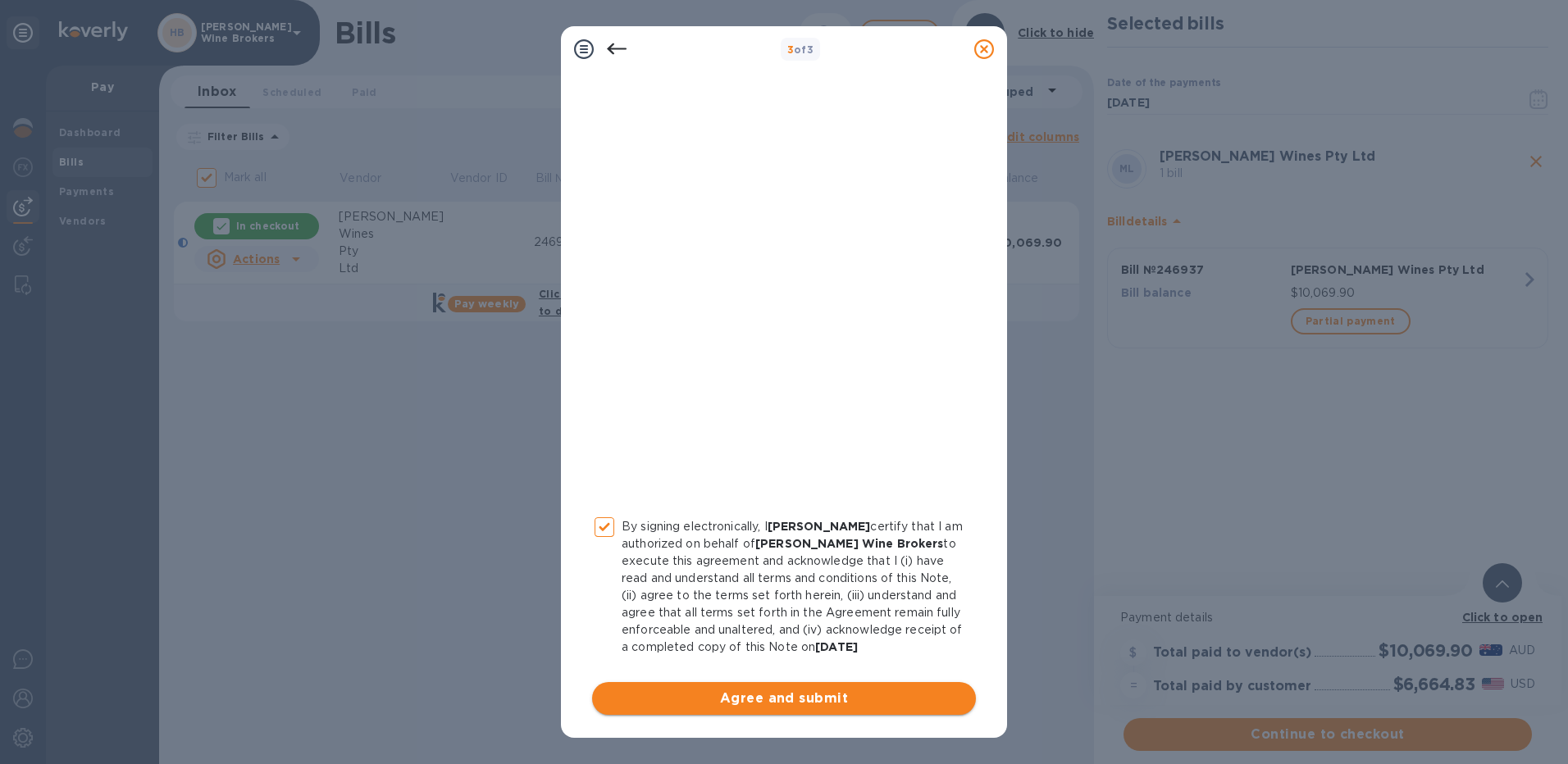
click at [837, 695] on span "Agree and submit" at bounding box center [784, 698] width 358 height 20
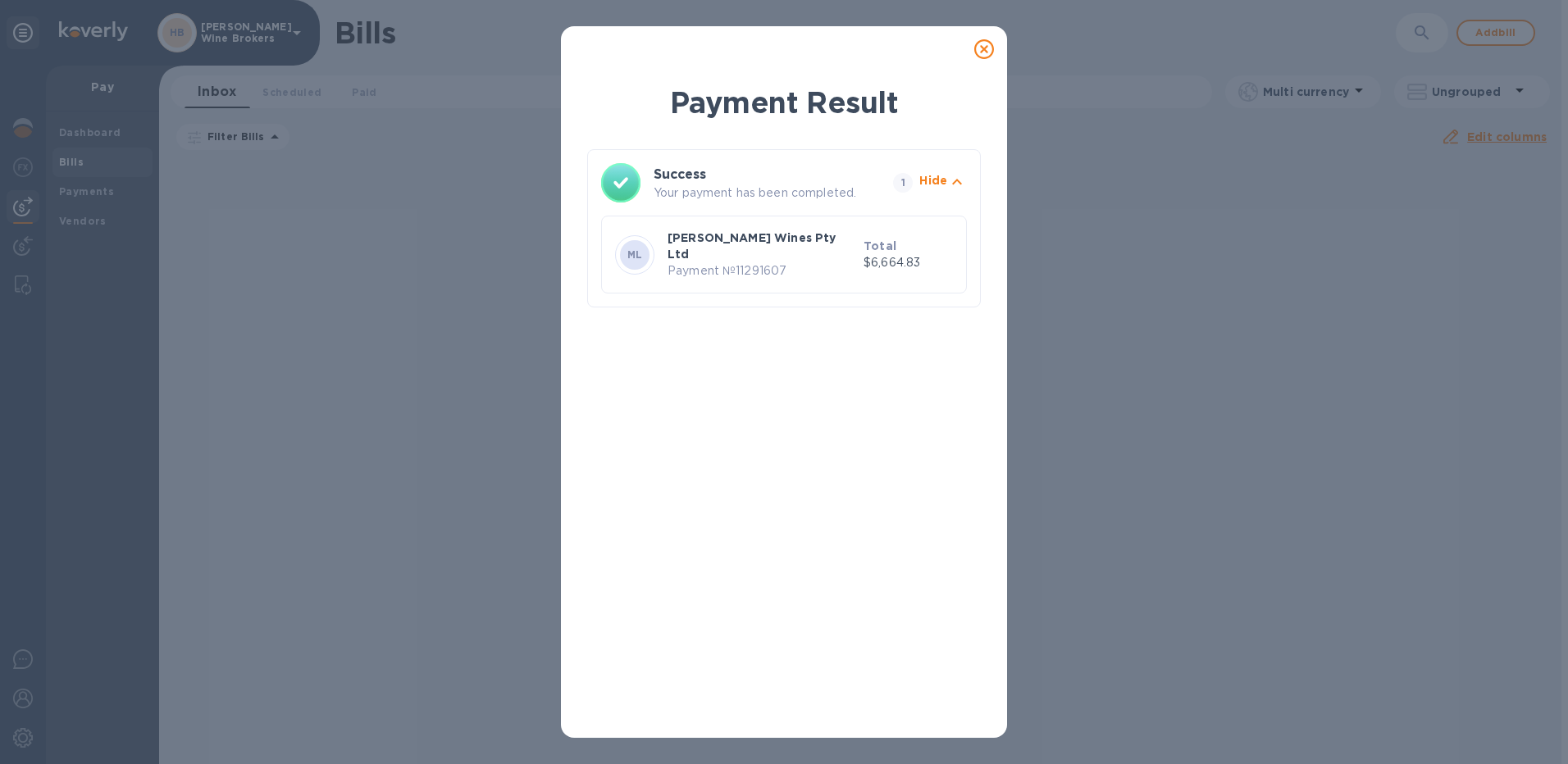
click at [984, 48] on icon at bounding box center [984, 49] width 20 height 20
